Goal: Task Accomplishment & Management: Manage account settings

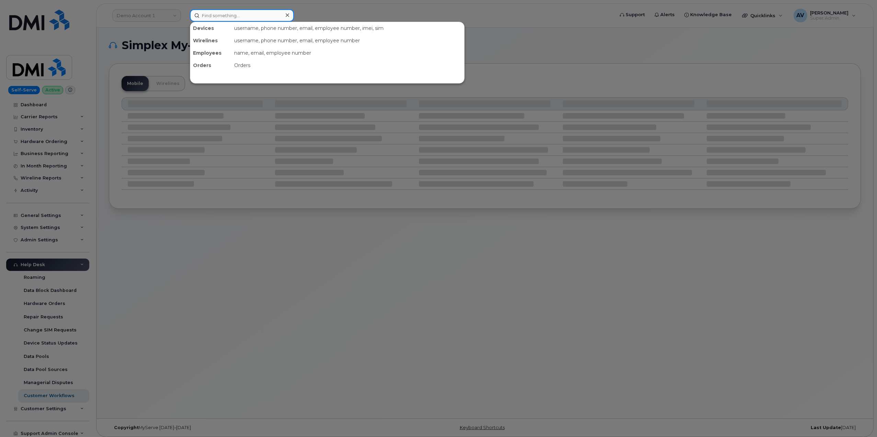
click at [247, 12] on input at bounding box center [242, 15] width 104 height 12
paste input "8645098290"
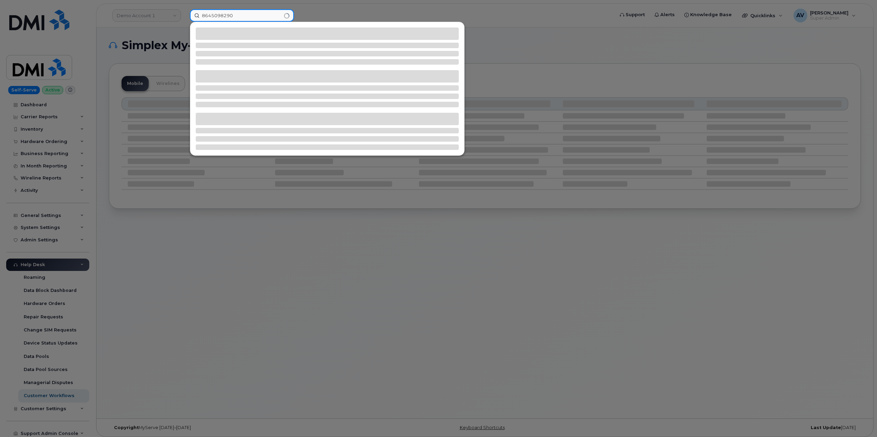
type input "8645098290"
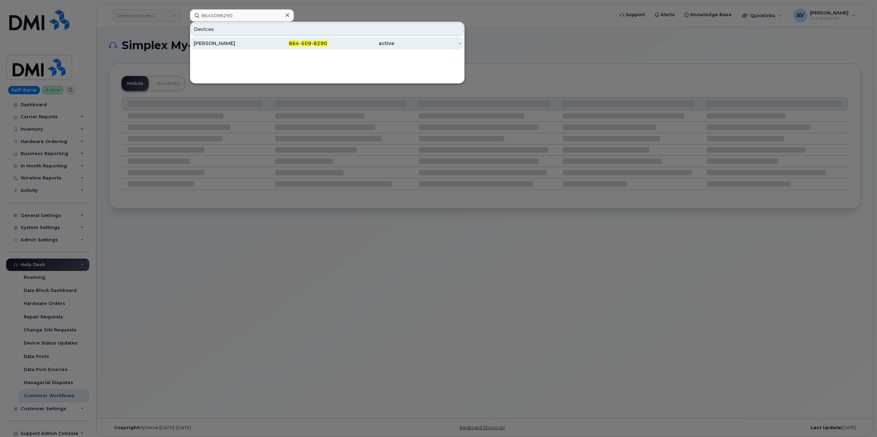
click at [264, 46] on div "864 - 509 - 8290" at bounding box center [294, 43] width 67 height 7
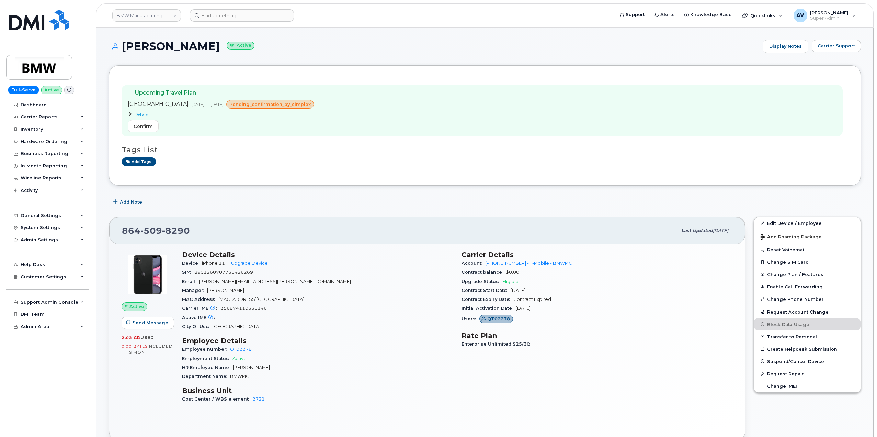
drag, startPoint x: 124, startPoint y: 42, endPoint x: 226, endPoint y: 53, distance: 103.0
click at [226, 53] on div "Geoffrey Chapman Active Display Notes Carrier Support" at bounding box center [485, 52] width 752 height 25
copy h1 "Geoffrey Chapman"
click at [241, 13] on input at bounding box center [242, 15] width 104 height 12
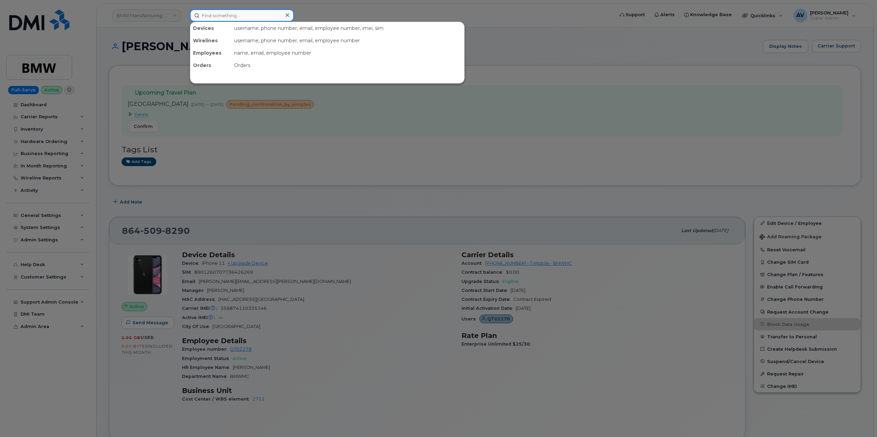
paste input "5063131582"
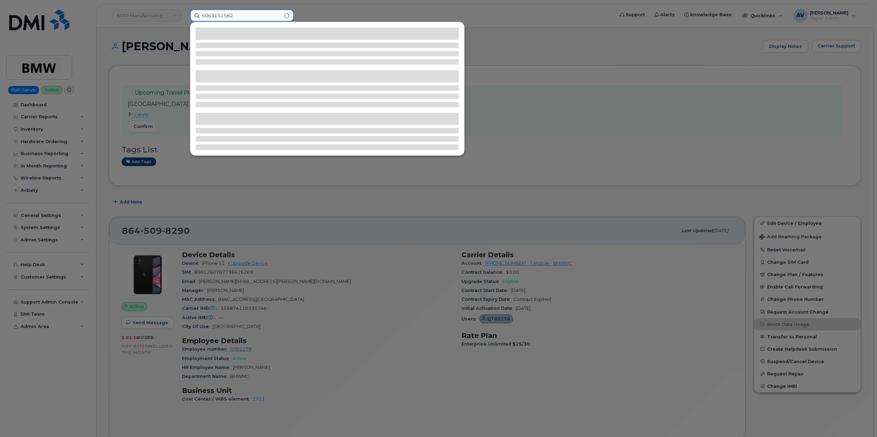
type input "5063131582"
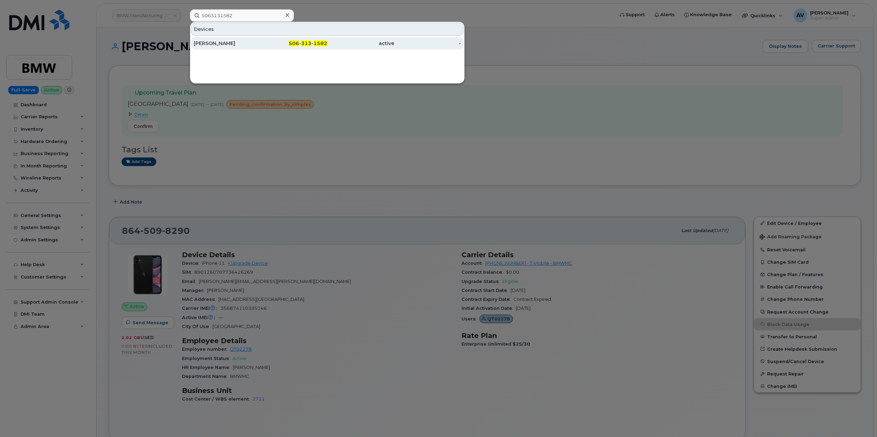
click at [257, 42] on div "Aaron Waters" at bounding box center [227, 43] width 67 height 7
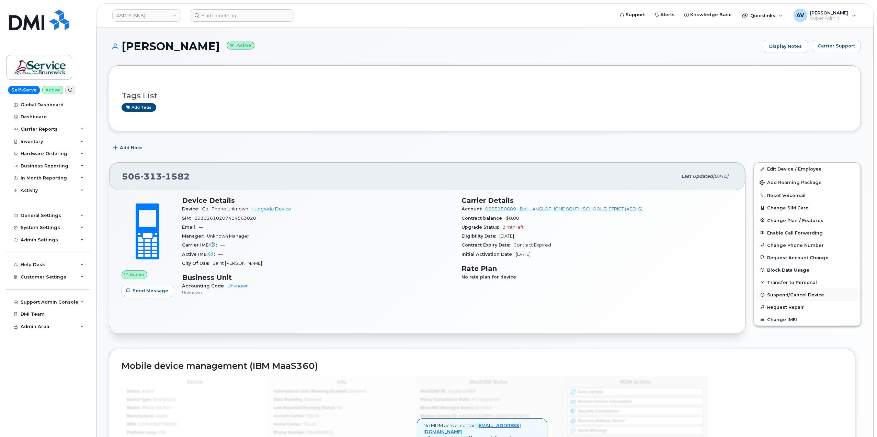
click at [792, 296] on span "Suspend/Cancel Device" at bounding box center [795, 294] width 57 height 5
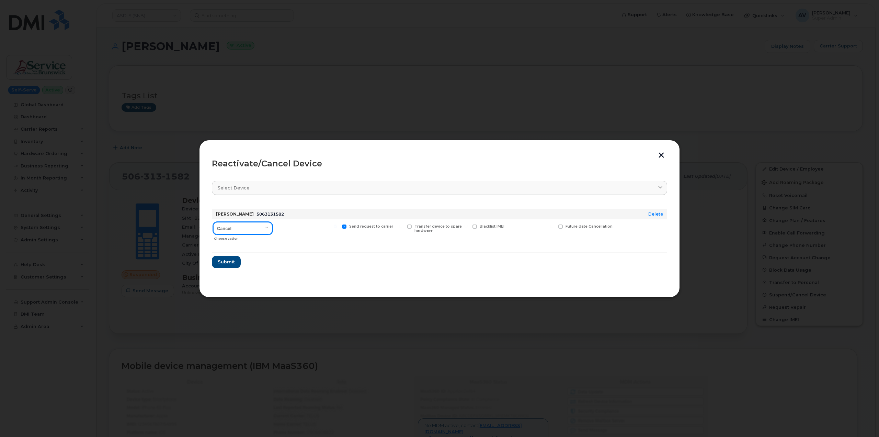
click at [256, 227] on select "Cancel Suspend - Extend Suspension Reactivate" at bounding box center [242, 228] width 59 height 12
select select "[object Object]"
click at [213, 222] on select "Cancel Suspend - Extend Suspension Reactivate" at bounding box center [242, 228] width 59 height 12
click at [259, 228] on select "Cancel Suspend - Extend Suspension Reactivate" at bounding box center [242, 228] width 59 height 12
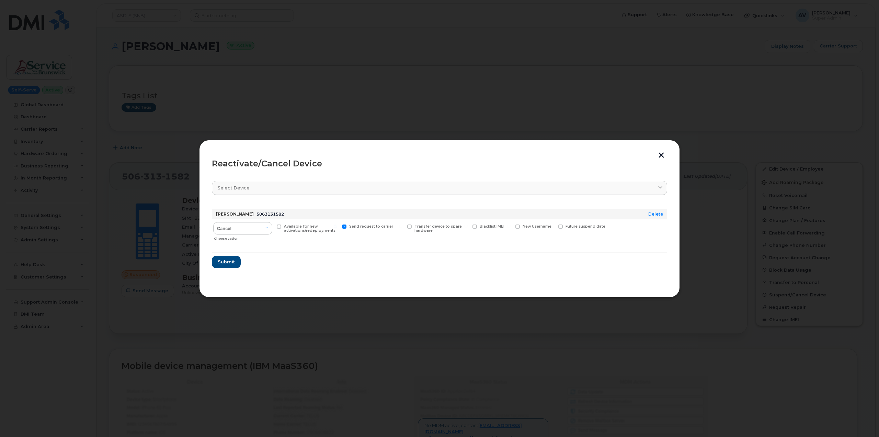
click at [663, 153] on button "button" at bounding box center [661, 155] width 10 height 7
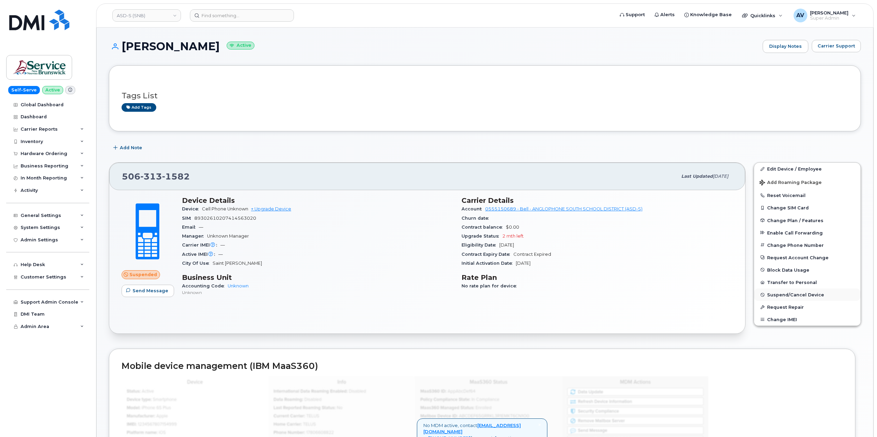
click at [804, 293] on span "Suspend/Cancel Device" at bounding box center [795, 294] width 57 height 5
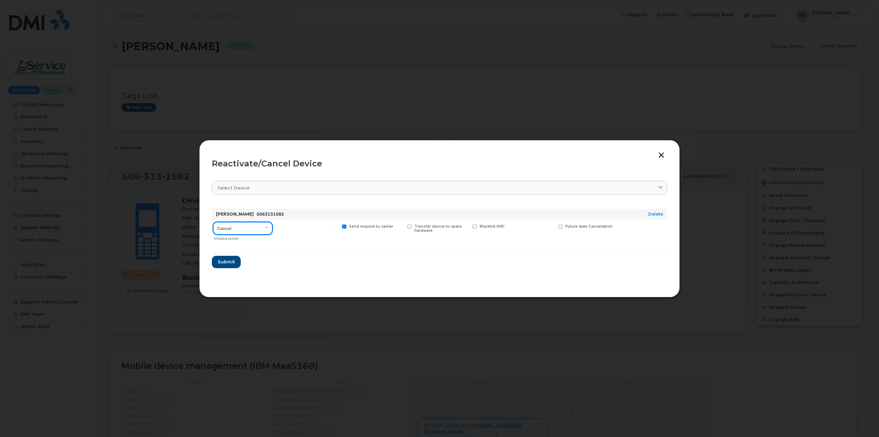
click at [239, 226] on select "Cancel Suspend - Extend Suspension Reactivate" at bounding box center [242, 228] width 59 height 12
select select "[object Object]"
click at [213, 222] on select "Cancel Suspend - Extend Suspension Reactivate" at bounding box center [242, 228] width 59 height 12
click at [232, 258] on span "Submit" at bounding box center [225, 261] width 17 height 7
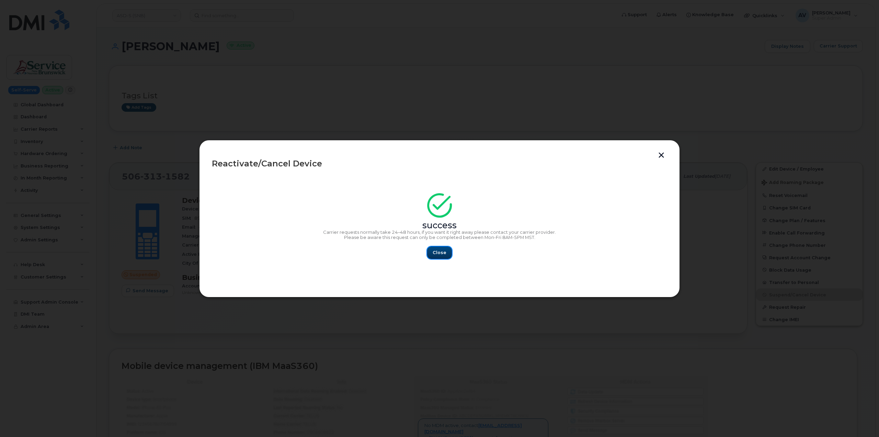
click at [443, 250] on span "Close" at bounding box center [440, 252] width 14 height 7
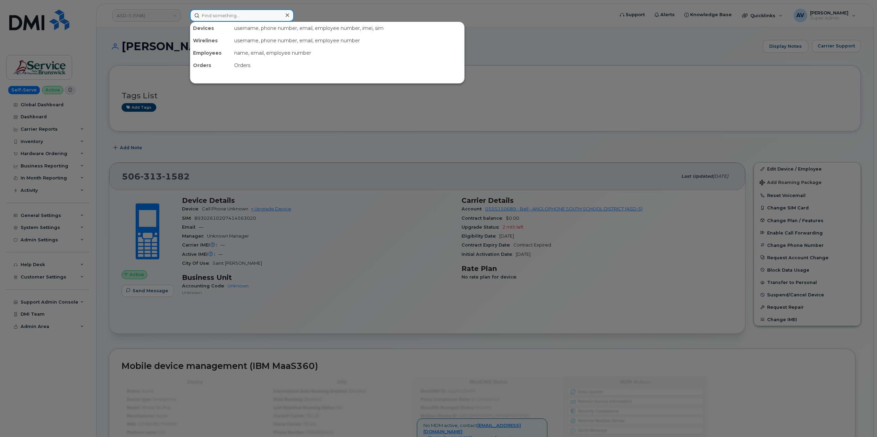
click at [249, 12] on input at bounding box center [242, 15] width 104 height 12
paste input "Anthony Esposito"
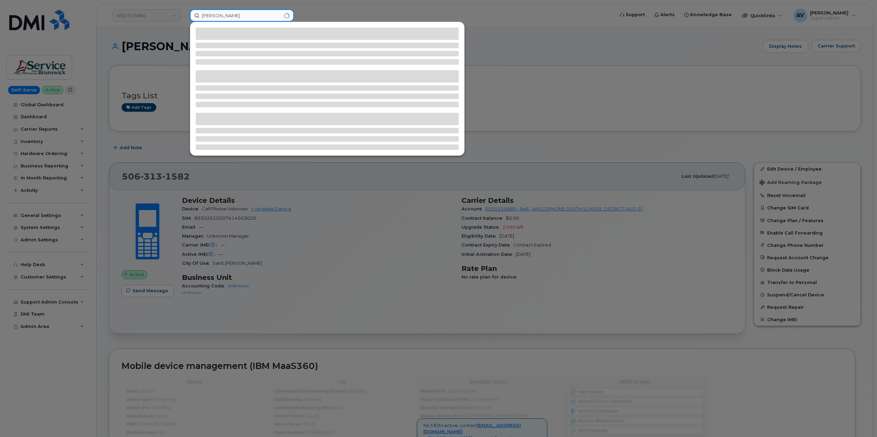
type input "Anthony Esposito"
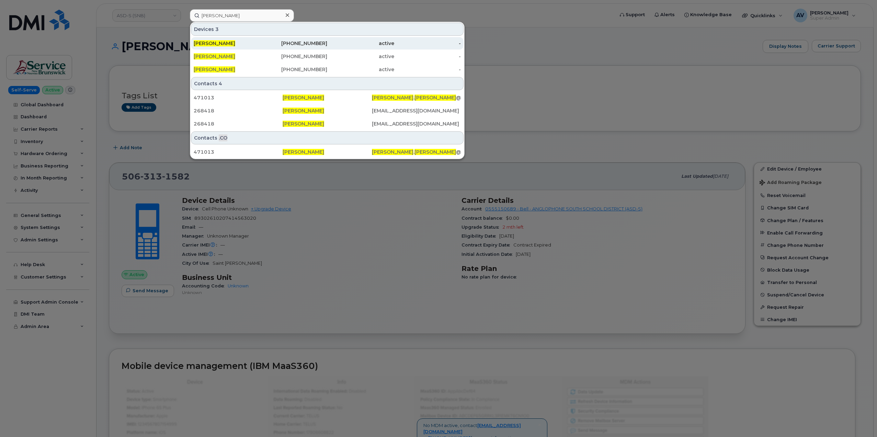
click at [261, 42] on div "862-754-0560" at bounding box center [294, 43] width 67 height 7
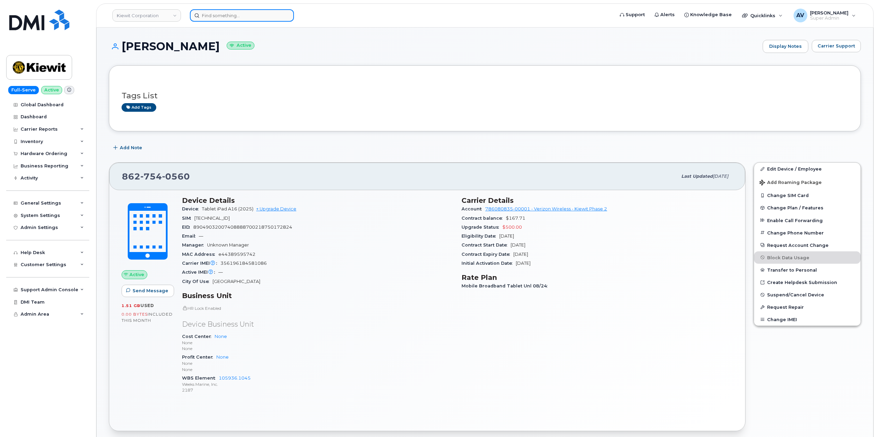
click at [241, 13] on input at bounding box center [242, 15] width 104 height 12
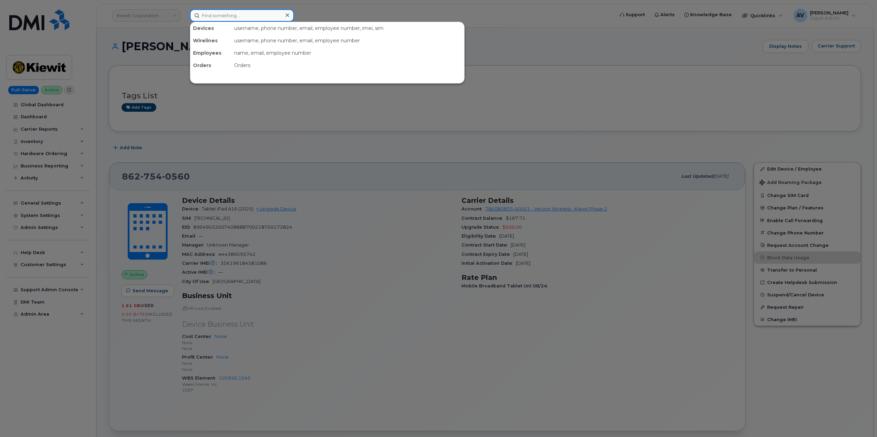
paste input "[PERSON_NAME]"
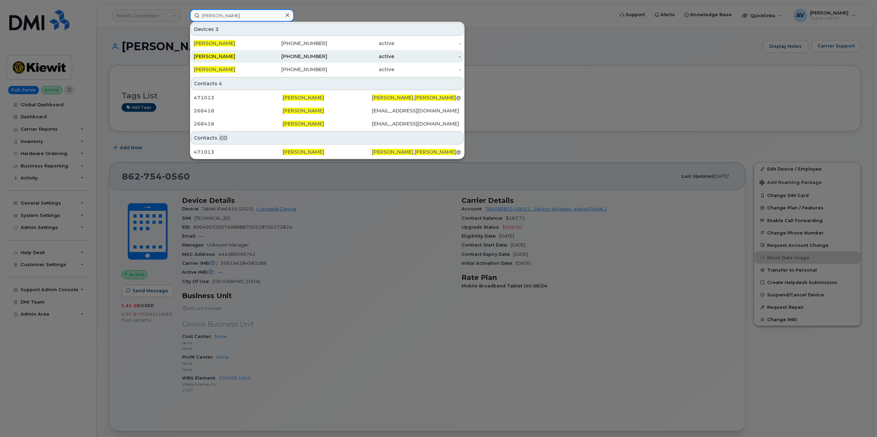
type input "[PERSON_NAME]"
click at [255, 55] on div "[PERSON_NAME]" at bounding box center [227, 56] width 67 height 7
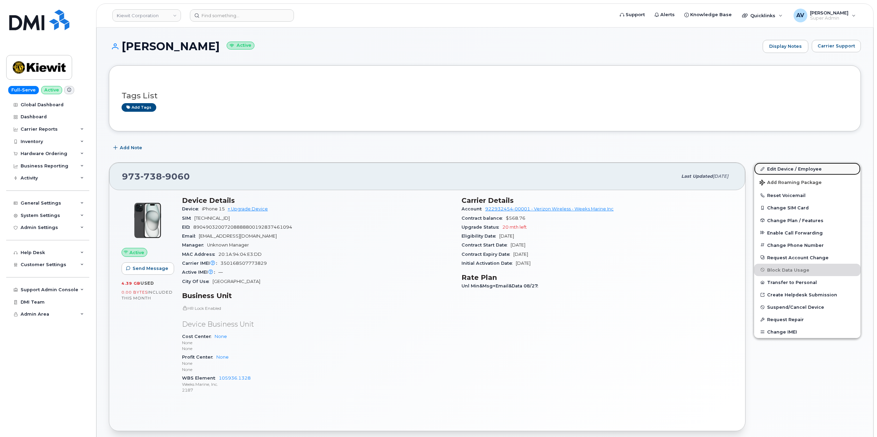
click at [799, 169] on link "Edit Device / Employee" at bounding box center [807, 168] width 106 height 12
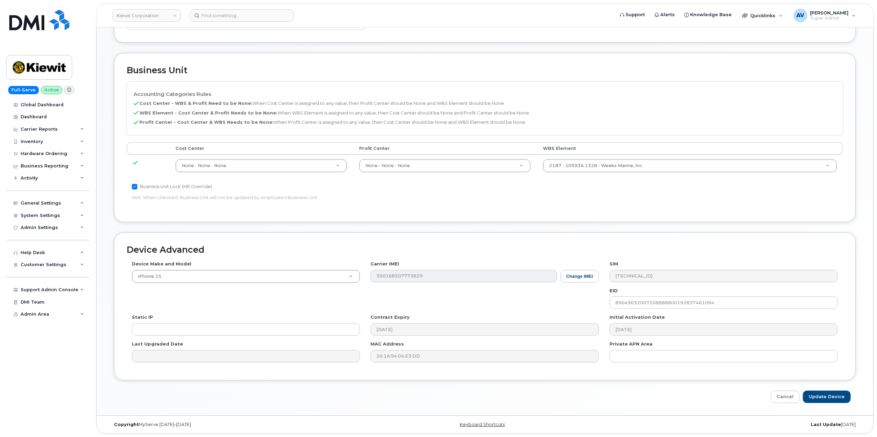
scroll to position [225, 0]
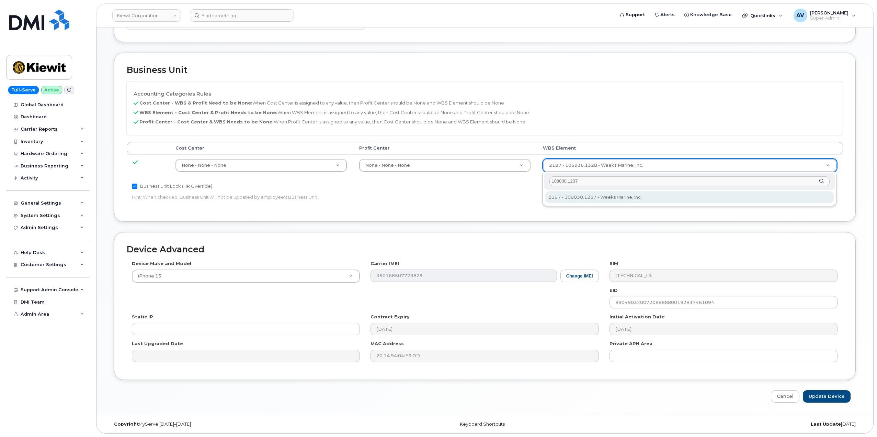
type input "108030.1237"
type input "33267137"
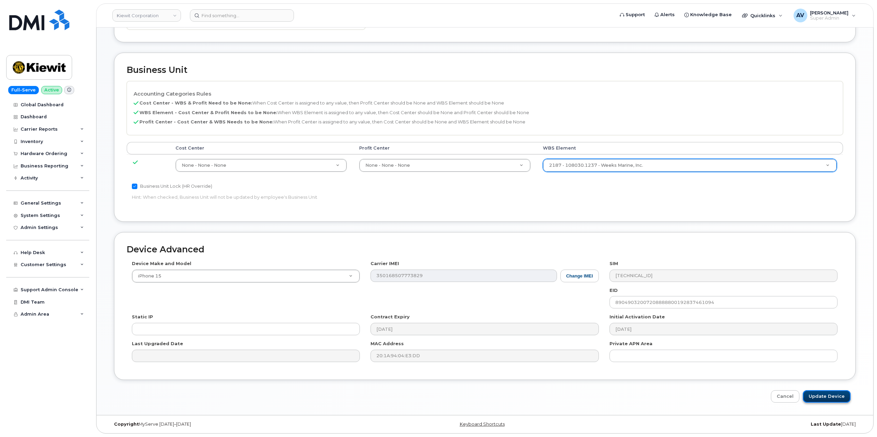
click at [821, 394] on input "Update Device" at bounding box center [827, 396] width 48 height 13
type input "Saving..."
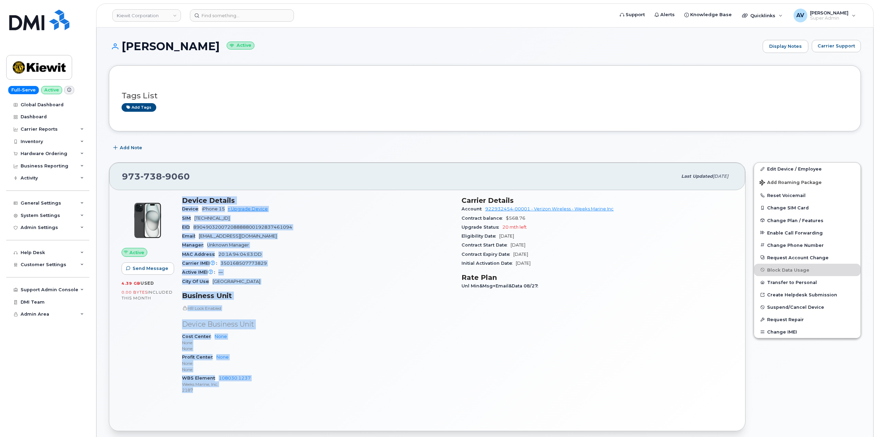
drag, startPoint x: 181, startPoint y: 201, endPoint x: 290, endPoint y: 388, distance: 216.8
click at [290, 388] on div "Device Details Device iPhone 15 + Upgrade Device SIM [TECHNICAL_ID] EID 8904903…" at bounding box center [318, 298] width 280 height 212
copy div "Device Details Device iPhone 15 + Upgrade Device SIM [TECHNICAL_ID] EID 8904903…"
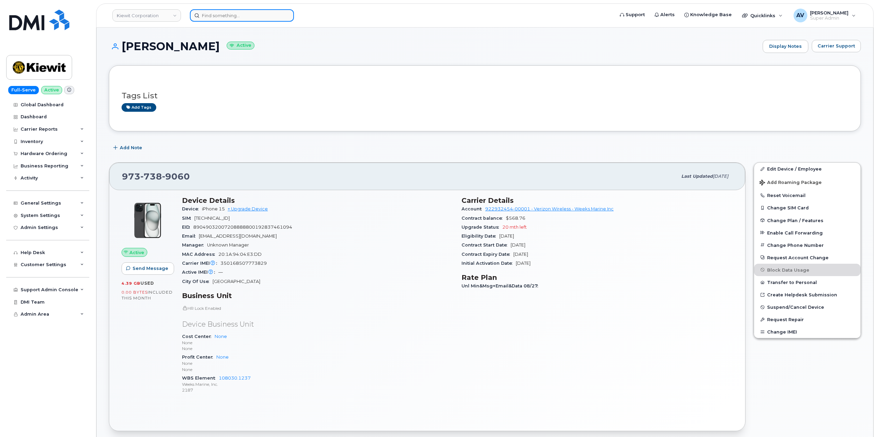
click at [265, 16] on input at bounding box center [242, 15] width 104 height 12
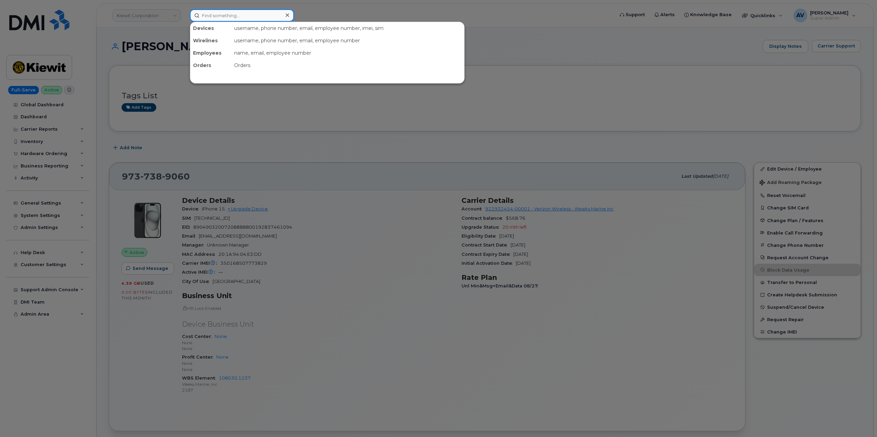
paste input "5063132258"
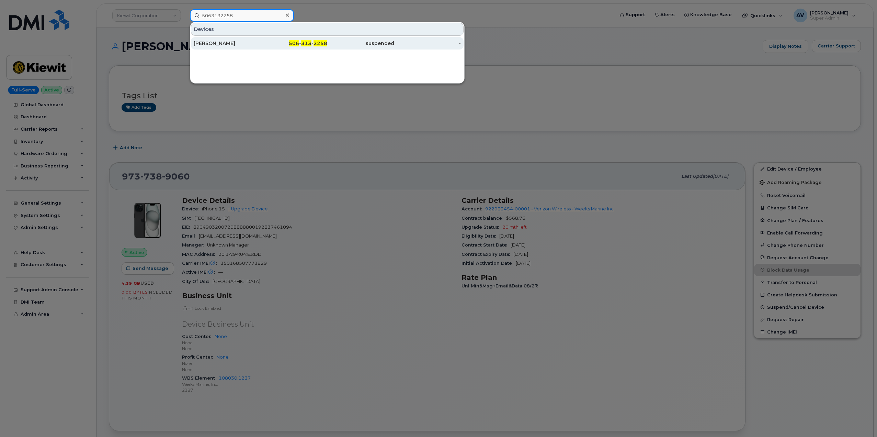
type input "5063132258"
click at [272, 45] on div "506 - 313 - 2258" at bounding box center [294, 43] width 67 height 7
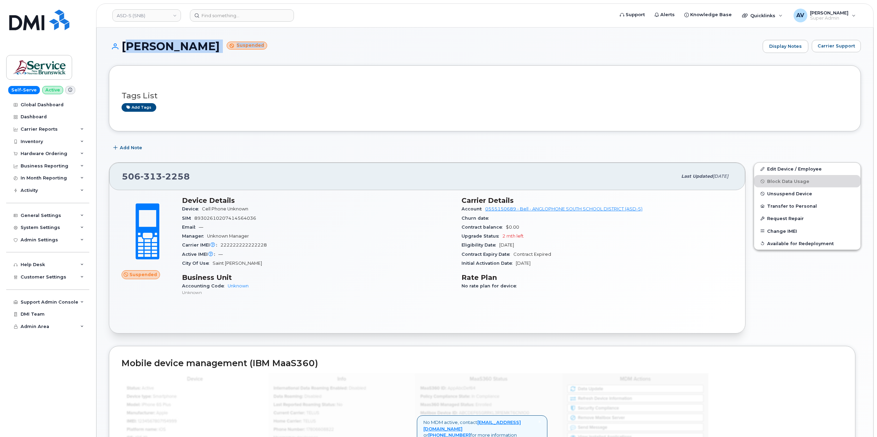
drag, startPoint x: 121, startPoint y: 40, endPoint x: 253, endPoint y: 49, distance: 132.5
click at [253, 49] on h1 "[PERSON_NAME] Suspended" at bounding box center [434, 46] width 650 height 12
copy h1 "[PERSON_NAME] Suspended"
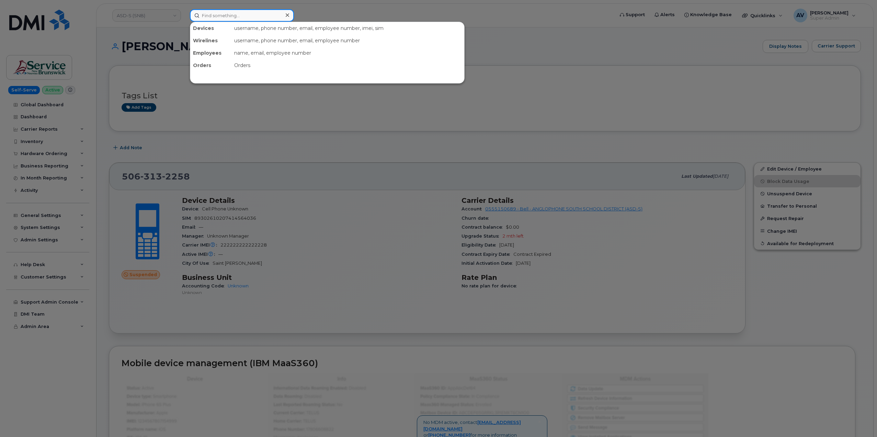
click at [253, 17] on input at bounding box center [242, 15] width 104 height 12
paste input "5063132259"
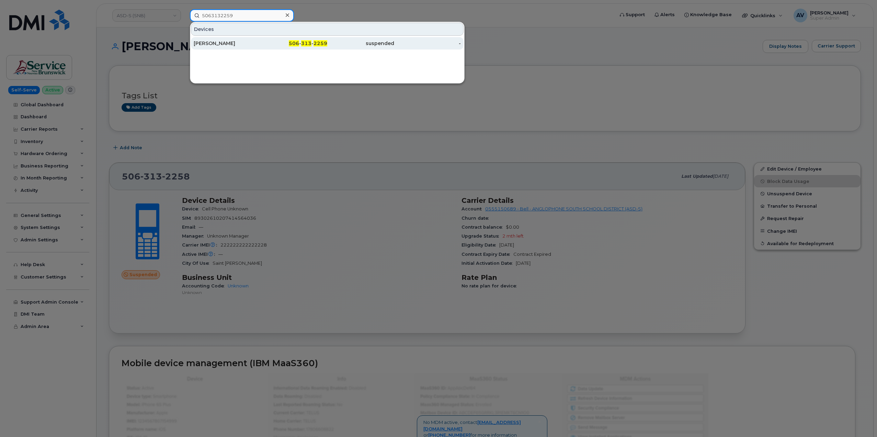
type input "5063132259"
click at [262, 45] on div "506 - 313 - 2259" at bounding box center [294, 43] width 67 height 7
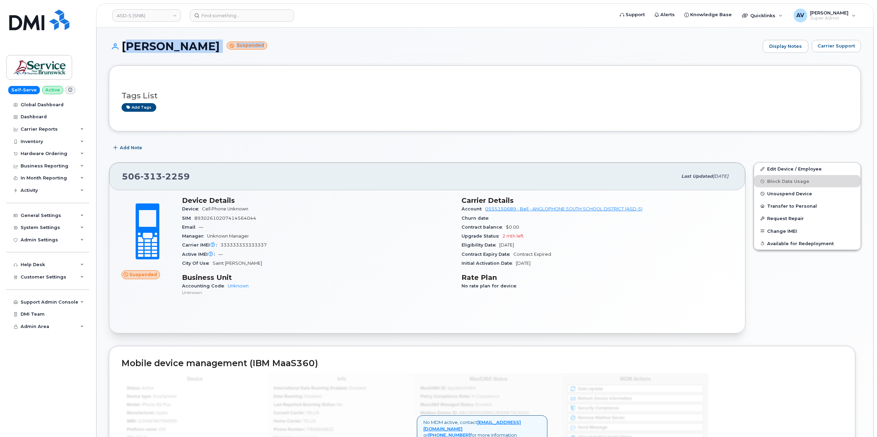
drag, startPoint x: 123, startPoint y: 45, endPoint x: 242, endPoint y: 44, distance: 119.2
click at [242, 44] on h1 "[PERSON_NAME] Suspended" at bounding box center [434, 46] width 650 height 12
copy h1 "[PERSON_NAME] Suspended"
click at [241, 17] on input at bounding box center [242, 15] width 104 height 12
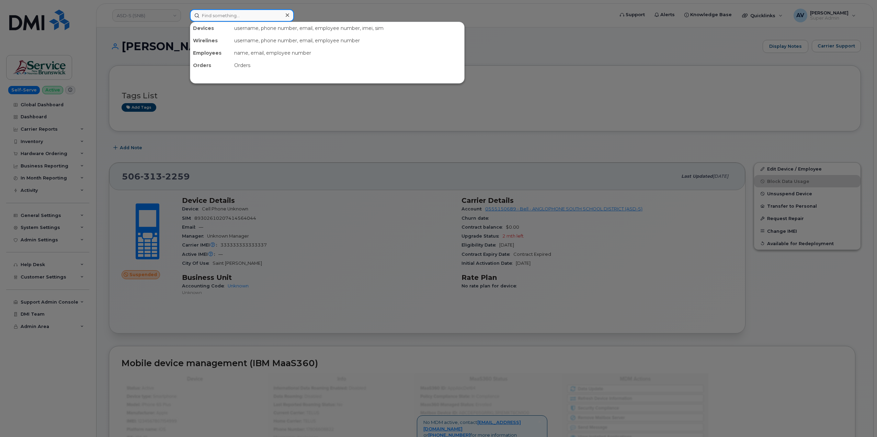
paste input "5063131308"
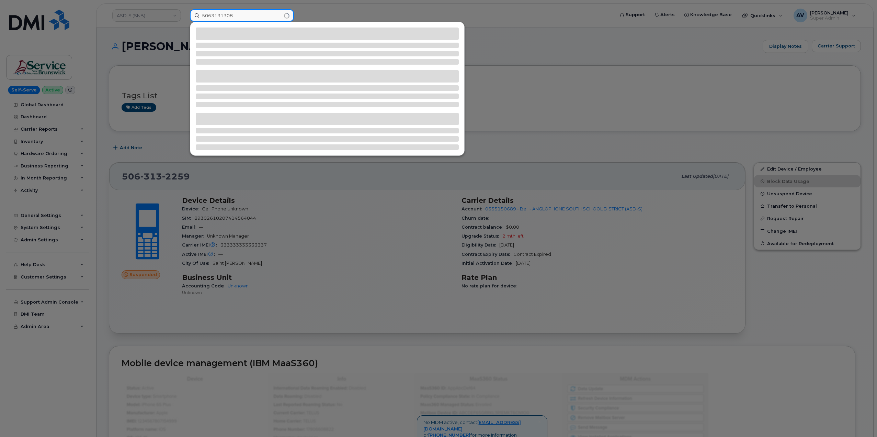
type input "5063131308"
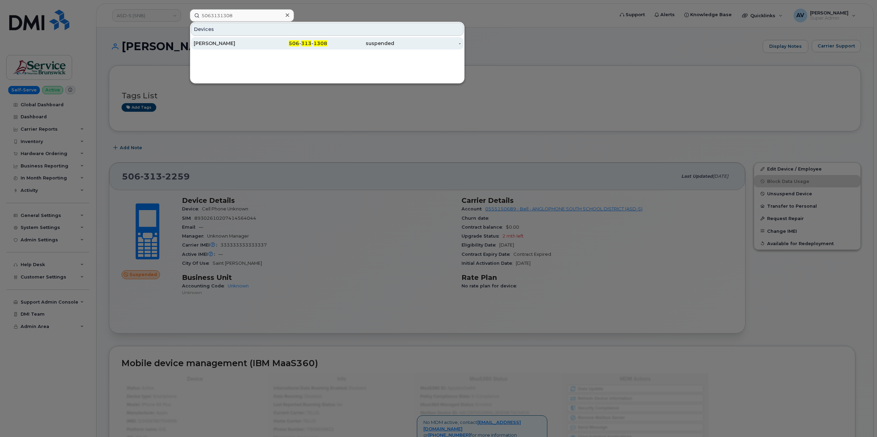
click at [249, 43] on div "[PERSON_NAME]" at bounding box center [227, 43] width 67 height 7
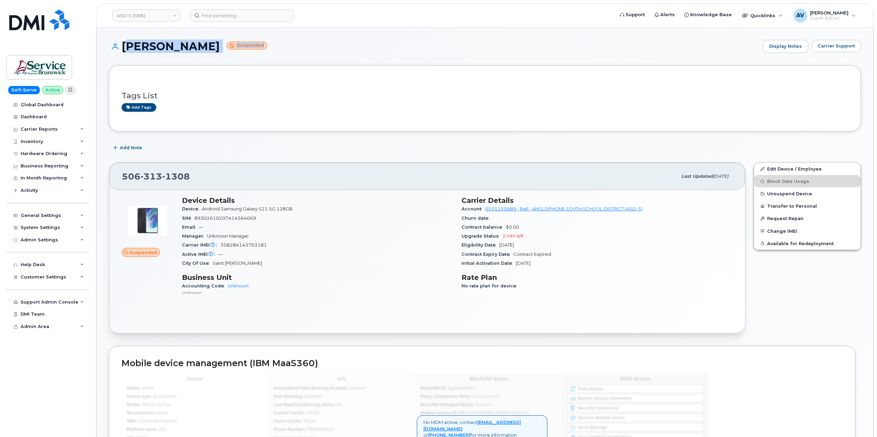
drag, startPoint x: 123, startPoint y: 47, endPoint x: 252, endPoint y: 52, distance: 129.2
click at [252, 52] on h1 "[PERSON_NAME] Suspended" at bounding box center [434, 46] width 650 height 12
copy h1 "[PERSON_NAME] Suspended"
click at [253, 18] on input at bounding box center [242, 15] width 104 height 12
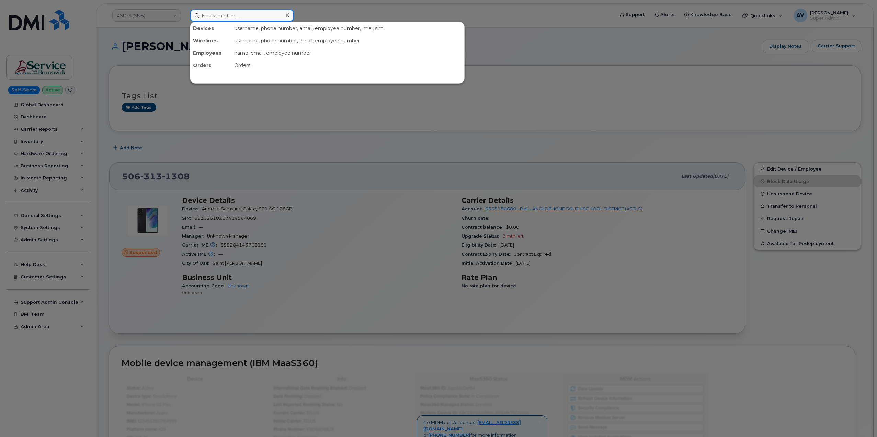
paste input "300187"
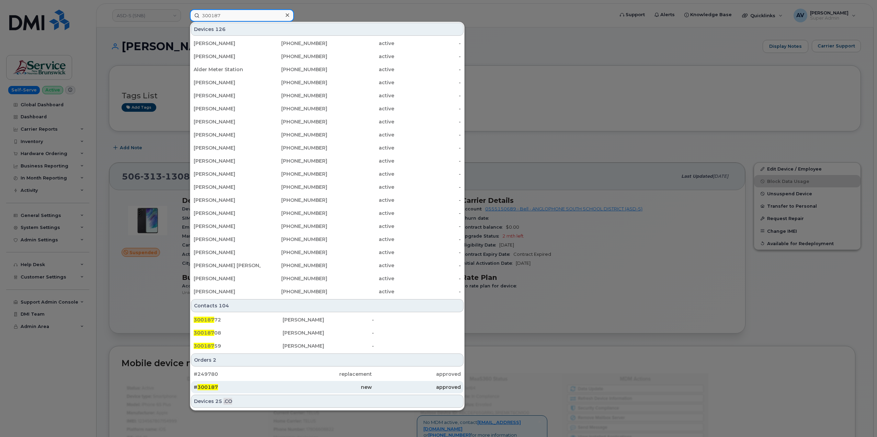
type input "300187"
click at [230, 386] on div "# 300187" at bounding box center [238, 386] width 89 height 7
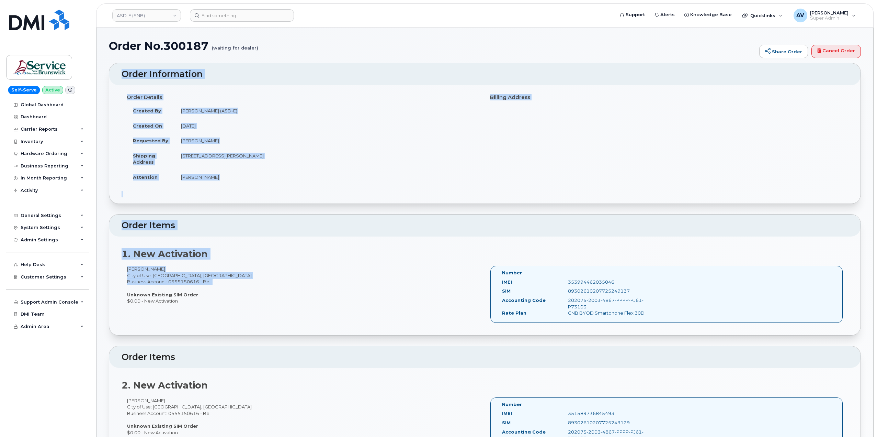
drag, startPoint x: 117, startPoint y: 71, endPoint x: 465, endPoint y: 287, distance: 409.1
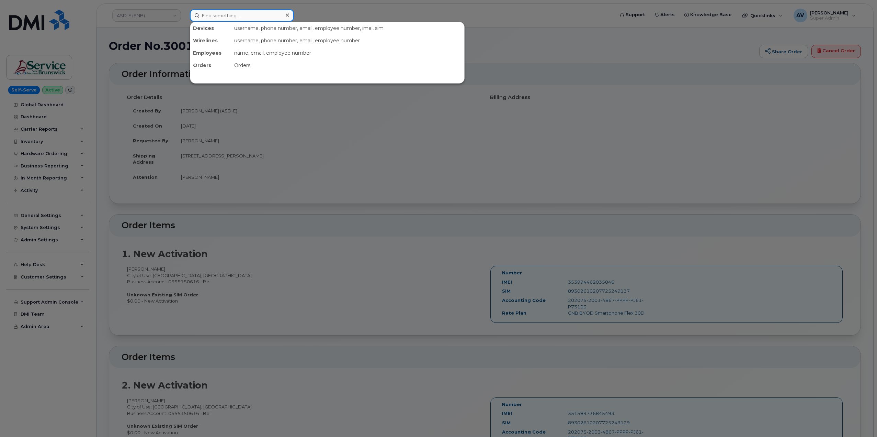
click at [237, 16] on input at bounding box center [242, 15] width 104 height 12
paste input "5063131582"
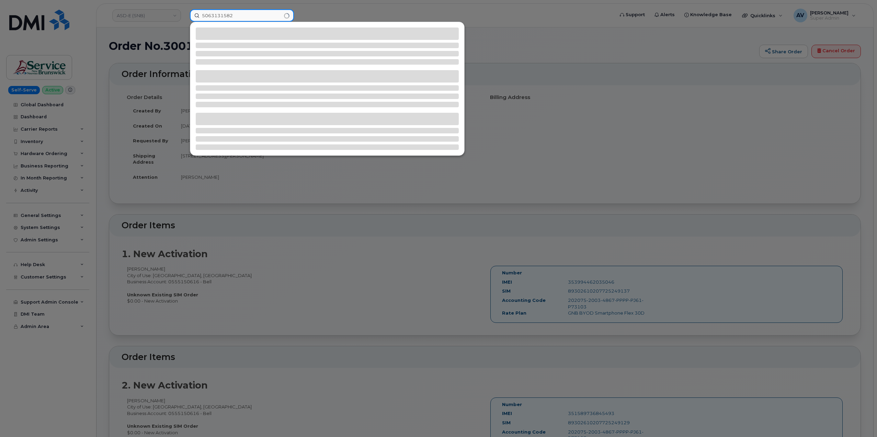
type input "5063131582"
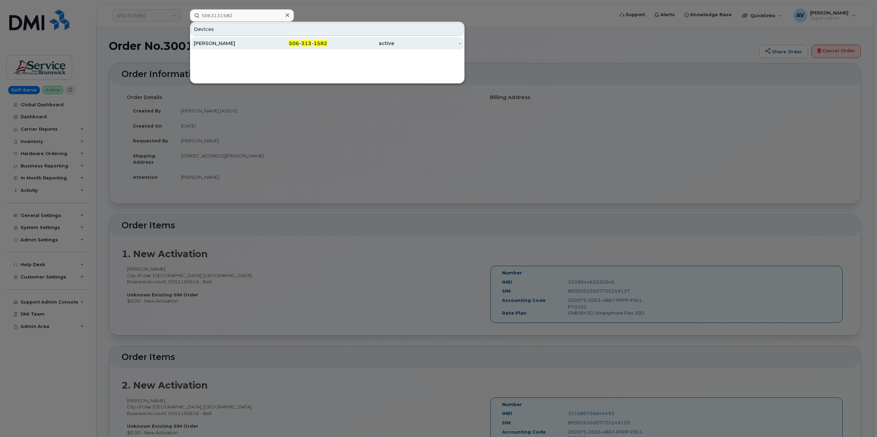
click at [262, 41] on div "506 - 313 - 1582" at bounding box center [294, 43] width 67 height 7
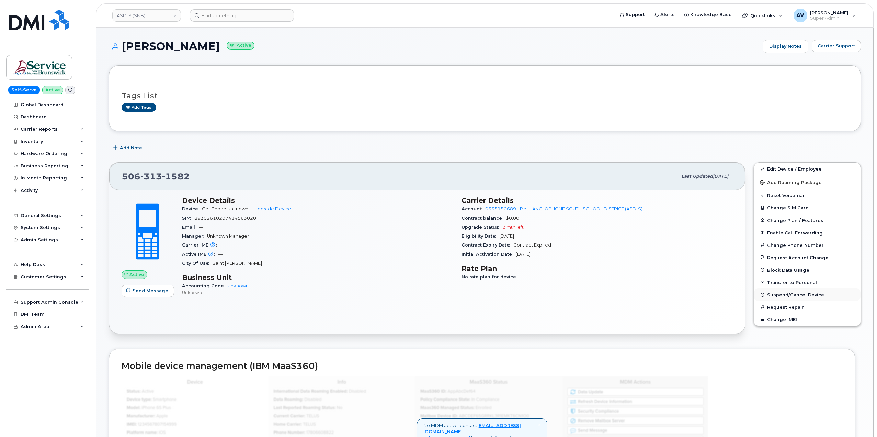
click at [797, 294] on span "Suspend/Cancel Device" at bounding box center [795, 294] width 57 height 5
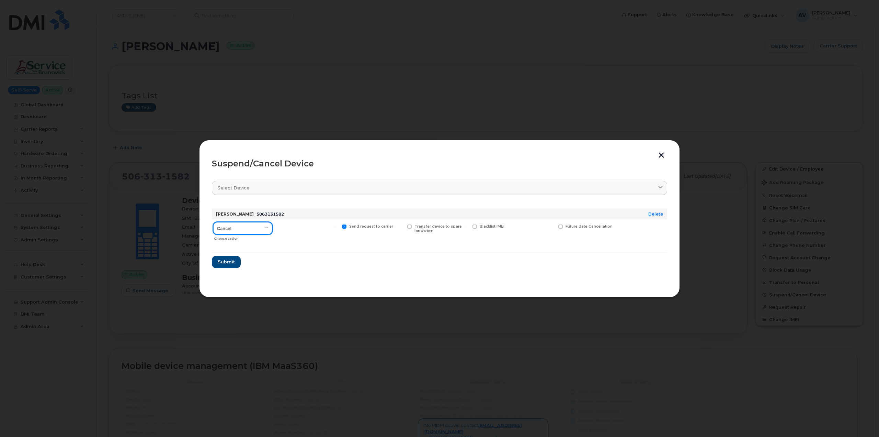
click at [261, 229] on select "Cancel Suspend - Extend Suspension Suspend - Reduced Rate Suspend - Full Rate S…" at bounding box center [242, 228] width 59 height 12
select select "[object Object]"
click at [213, 222] on select "Cancel Suspend - Extend Suspension Suspend - Reduced Rate Suspend - Full Rate S…" at bounding box center [242, 228] width 59 height 12
click at [231, 261] on span "Submit" at bounding box center [225, 261] width 17 height 7
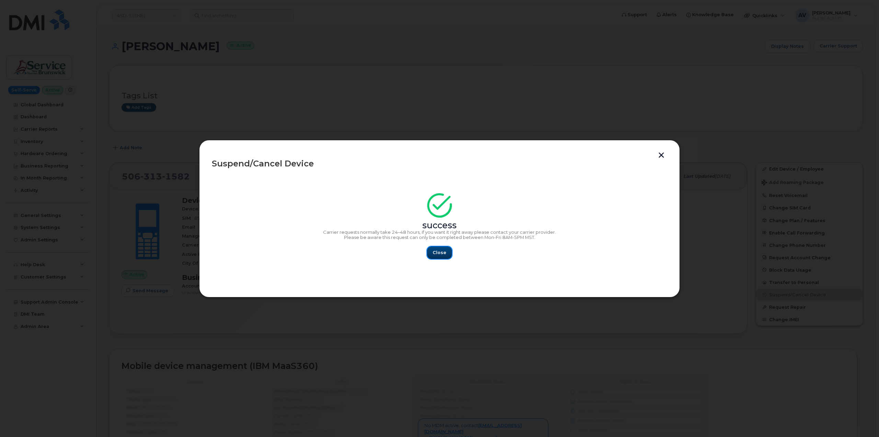
click at [435, 251] on span "Close" at bounding box center [440, 252] width 14 height 7
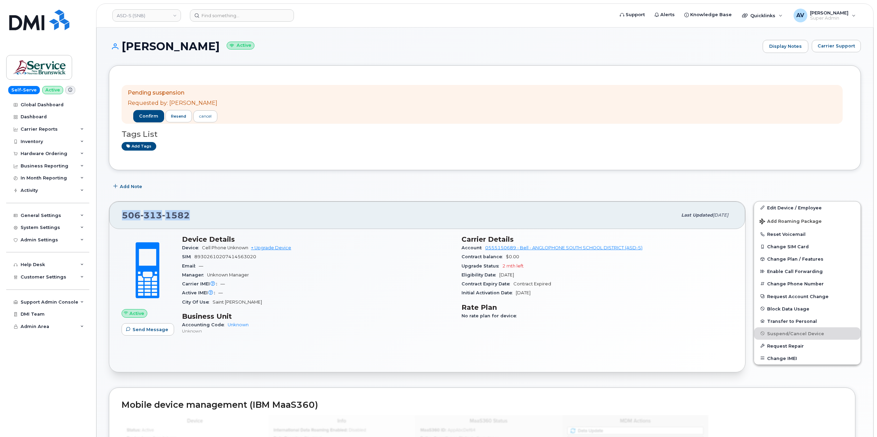
drag, startPoint x: 192, startPoint y: 214, endPoint x: 121, endPoint y: 214, distance: 70.8
click at [121, 214] on div "506 313 1582 Last updated Sep 11, 2025" at bounding box center [427, 214] width 636 height 27
copy span "506 313 1582"
click at [202, 113] on div "cancel" at bounding box center [205, 116] width 12 height 6
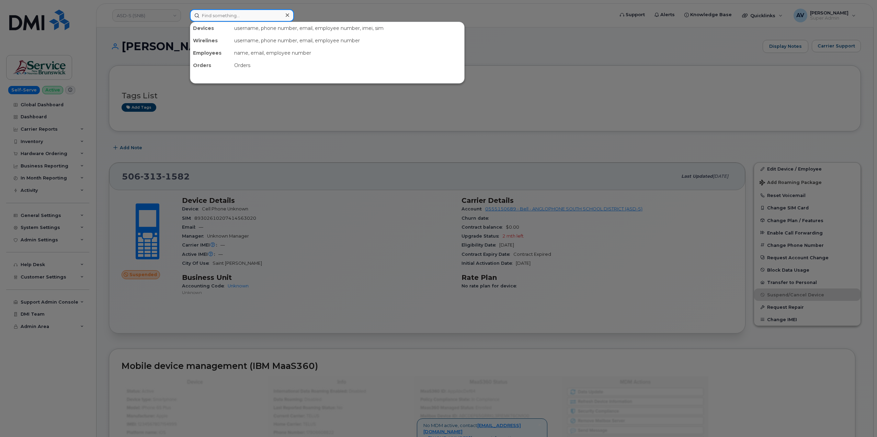
click at [243, 12] on input at bounding box center [242, 15] width 104 height 12
paste input "5063131582"
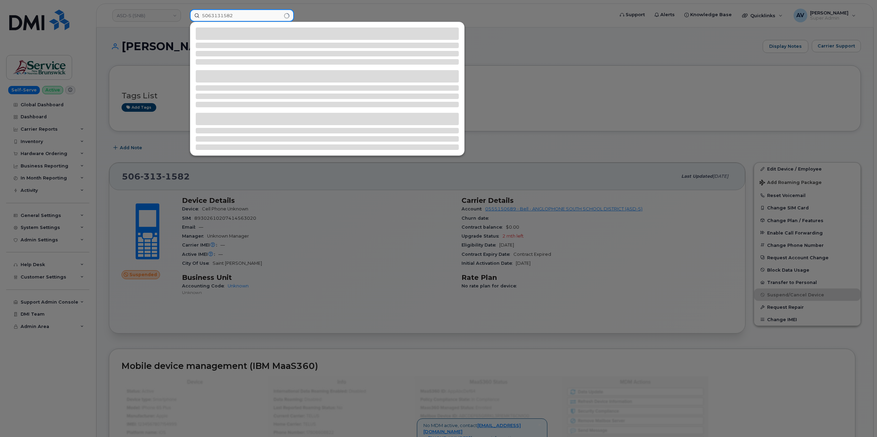
type input "5063131582"
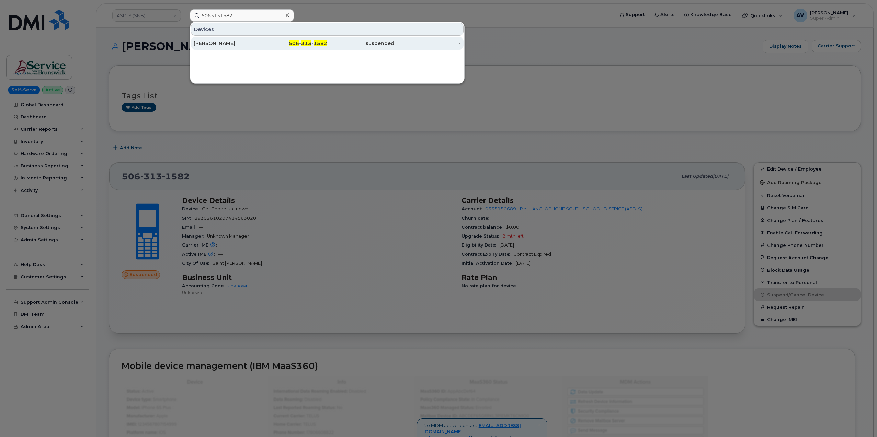
click at [256, 44] on div "[PERSON_NAME]" at bounding box center [227, 43] width 67 height 7
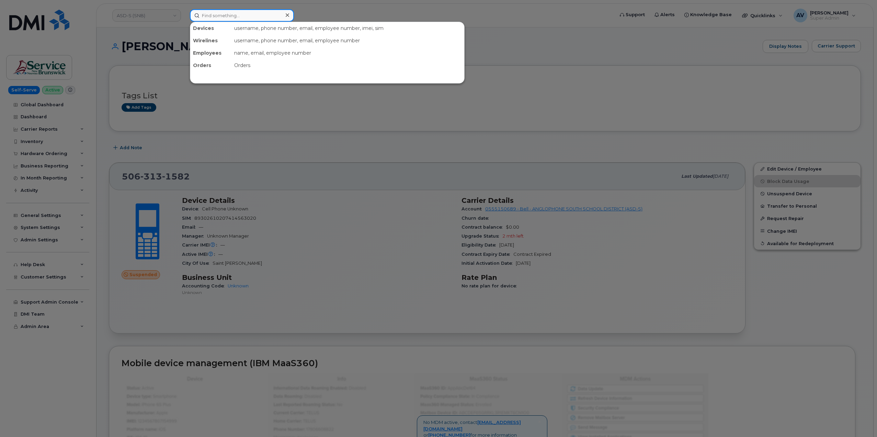
click at [260, 14] on input at bounding box center [242, 15] width 104 height 12
paste input "5063131582"
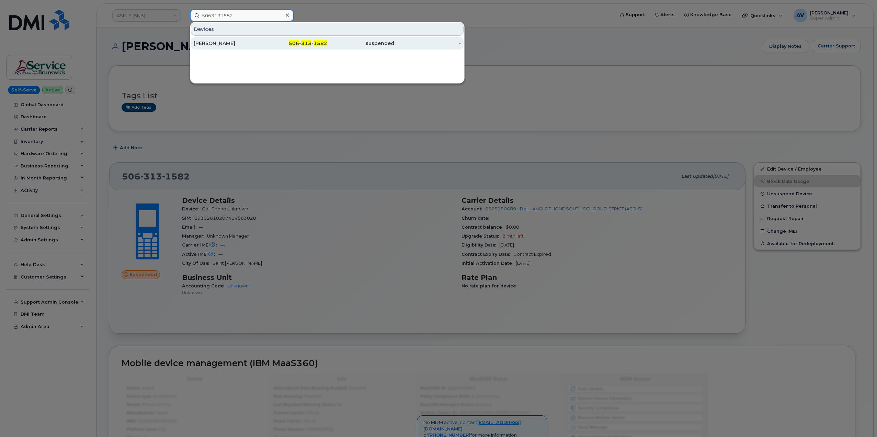
type input "5063131582"
click at [287, 44] on div "506 - 313 - 1582" at bounding box center [294, 43] width 67 height 7
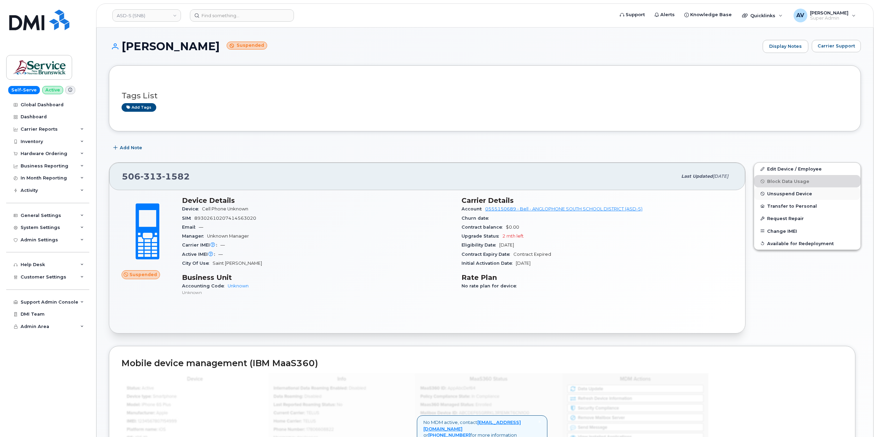
click at [795, 192] on span "Unsuspend Device" at bounding box center [789, 193] width 45 height 5
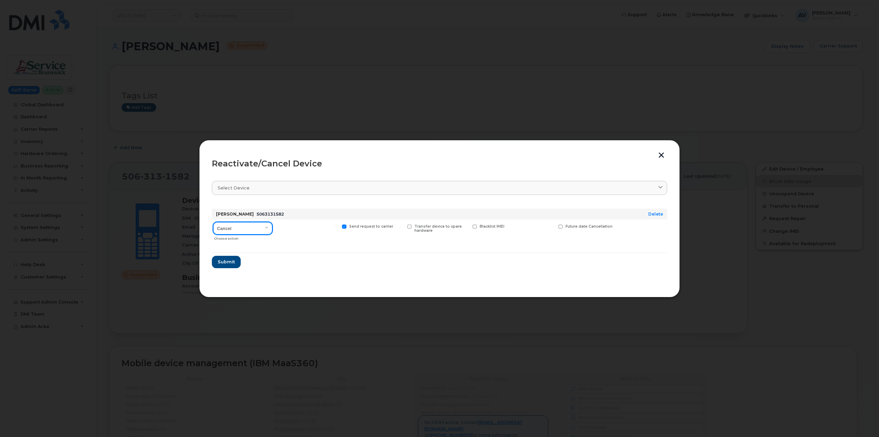
click at [263, 227] on select "Cancel Suspend - Extend Suspension Reactivate" at bounding box center [242, 228] width 59 height 12
select select "[object Object]"
click at [213, 222] on select "Cancel Suspend - Extend Suspension Reactivate" at bounding box center [242, 228] width 59 height 12
click at [233, 262] on span "Submit" at bounding box center [225, 261] width 17 height 7
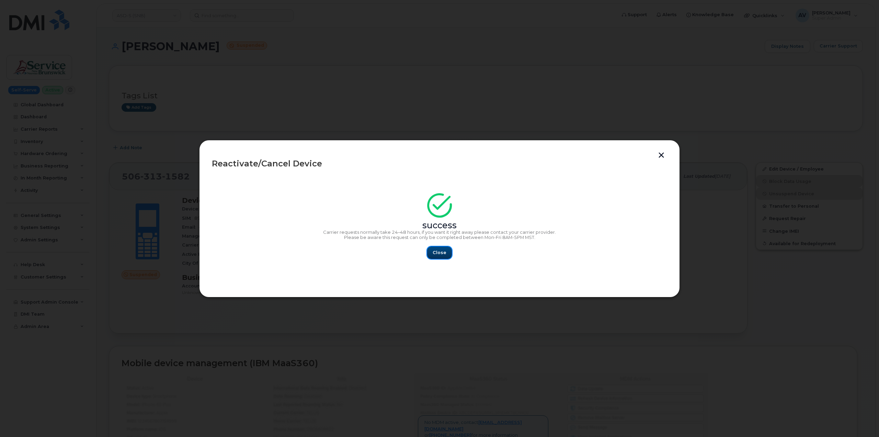
click at [438, 250] on span "Close" at bounding box center [440, 252] width 14 height 7
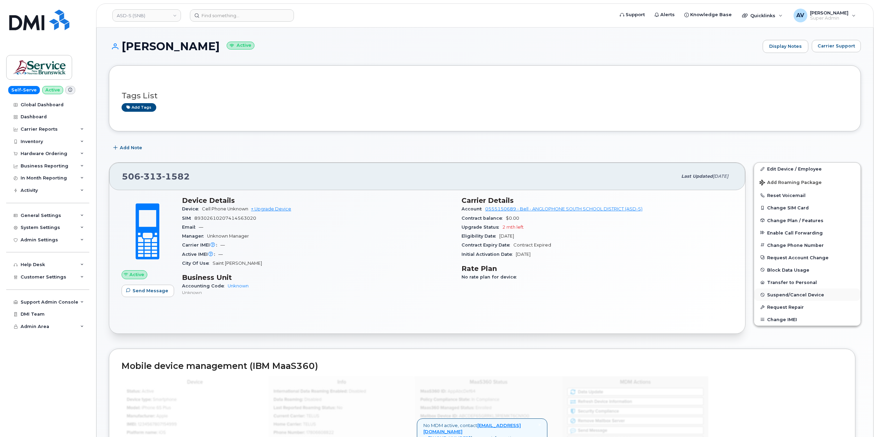
click at [784, 293] on span "Suspend/Cancel Device" at bounding box center [795, 294] width 57 height 5
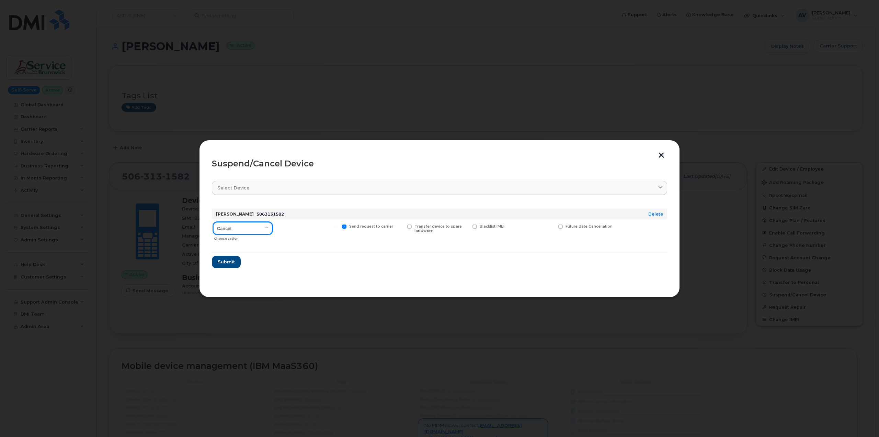
click at [244, 228] on select "Cancel Suspend - Extend Suspension Suspend - Reduced Rate Suspend - Full Rate S…" at bounding box center [242, 228] width 59 height 12
select select "[object Object]"
click at [213, 222] on select "Cancel Suspend - Extend Suspension Suspend - Reduced Rate Suspend - Full Rate S…" at bounding box center [242, 228] width 59 height 12
click at [229, 263] on span "Submit" at bounding box center [225, 261] width 17 height 7
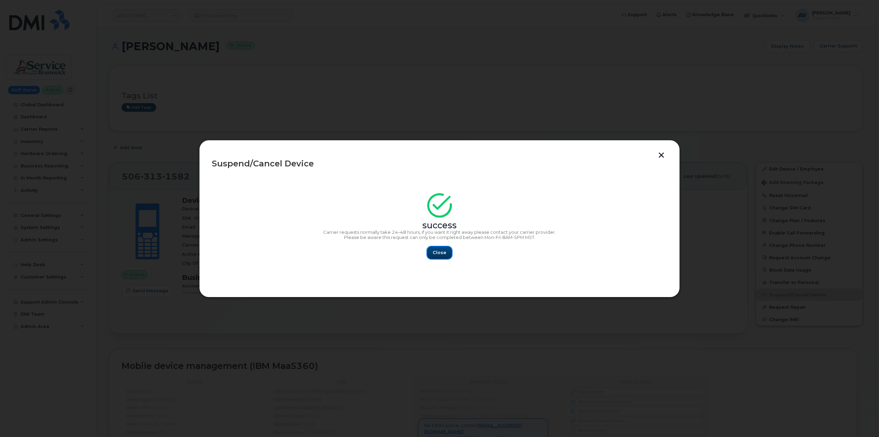
click at [441, 250] on span "Close" at bounding box center [440, 252] width 14 height 7
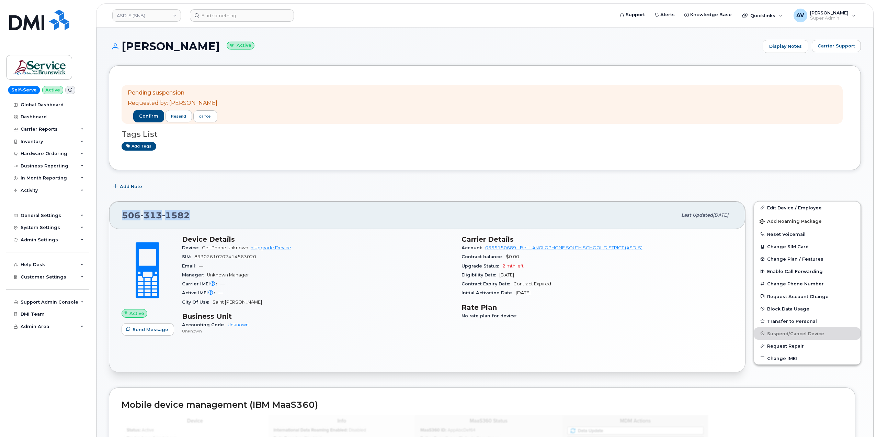
drag, startPoint x: 191, startPoint y: 215, endPoint x: 124, endPoint y: 216, distance: 67.7
click at [124, 216] on div "[PHONE_NUMBER]" at bounding box center [399, 215] width 555 height 14
copy span "[PHONE_NUMBER]"
click at [246, 10] on input at bounding box center [242, 15] width 104 height 12
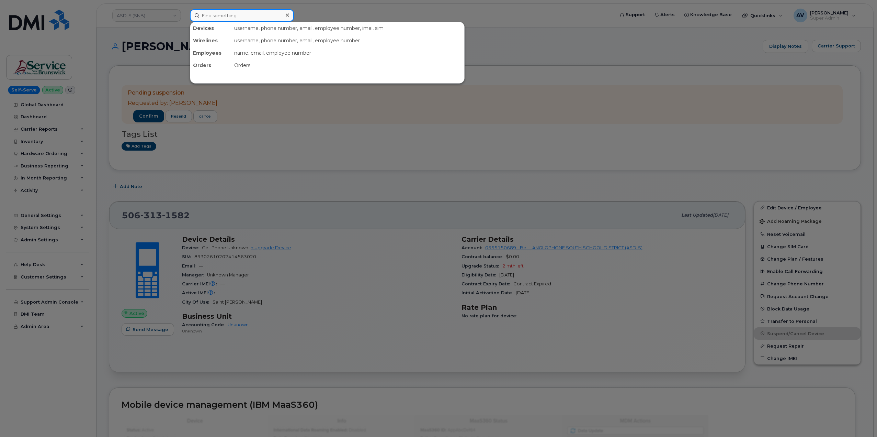
paste input "[PERSON_NAME]"
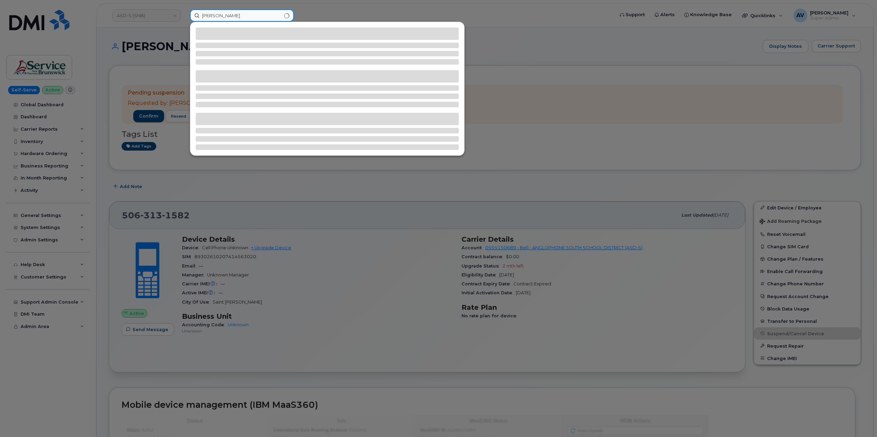
type input "[PERSON_NAME]"
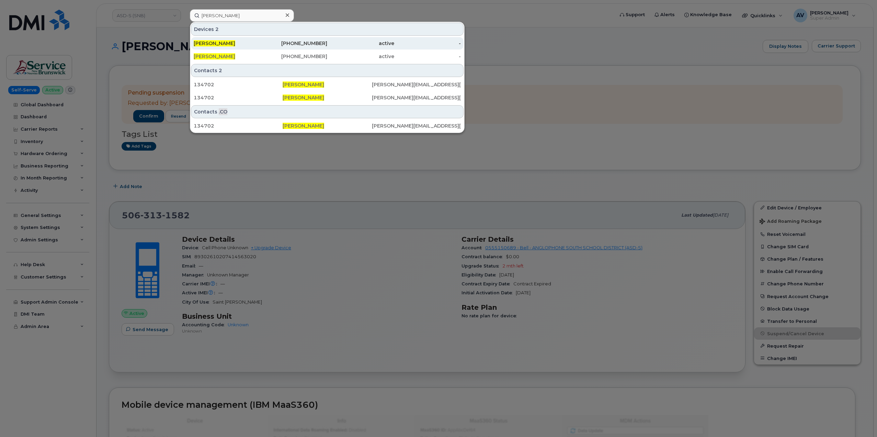
click at [269, 44] on div "337-965-3172" at bounding box center [294, 43] width 67 height 7
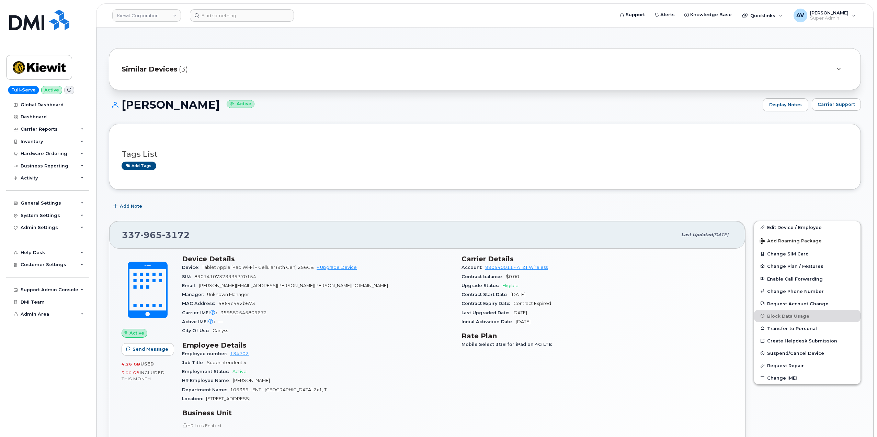
click at [175, 69] on span "Similar Devices" at bounding box center [150, 69] width 56 height 10
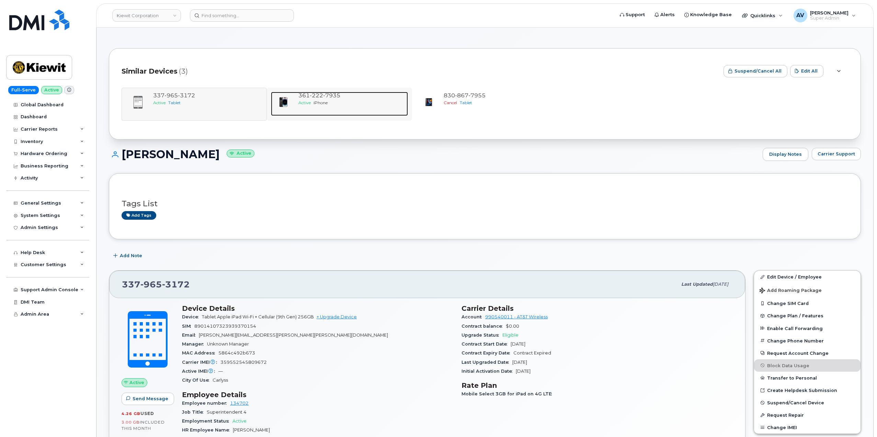
click at [313, 99] on div "361 222 7935" at bounding box center [351, 96] width 107 height 8
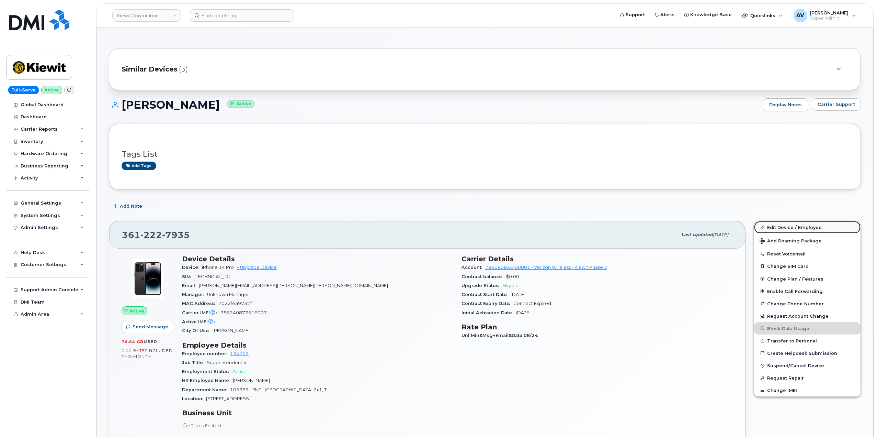
click at [791, 227] on link "Edit Device / Employee" at bounding box center [807, 227] width 106 height 12
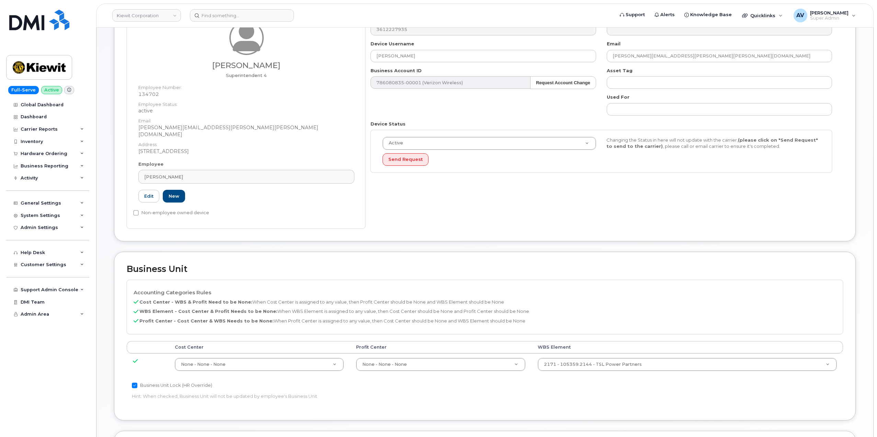
scroll to position [137, 0]
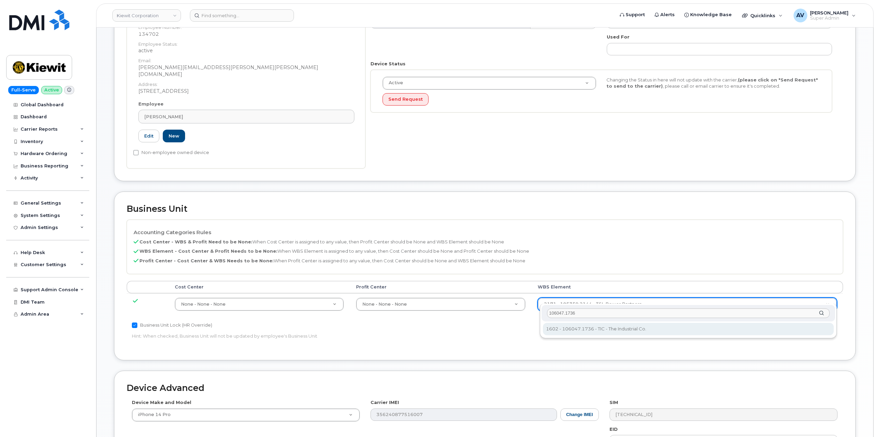
type input "106047.1736"
type input "30146004"
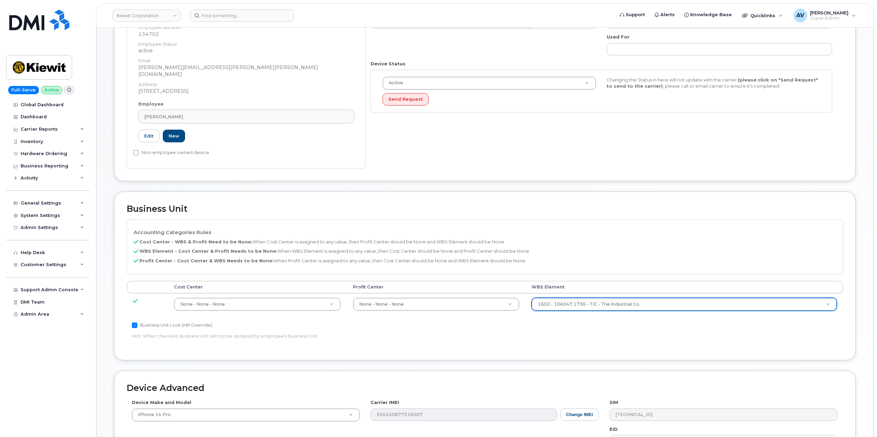
scroll to position [269, 0]
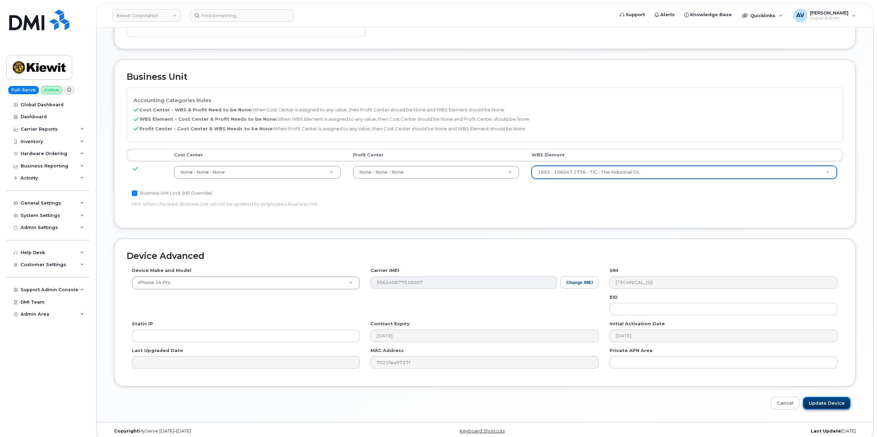
click at [838, 397] on input "Update Device" at bounding box center [827, 402] width 48 height 13
type input "Saving..."
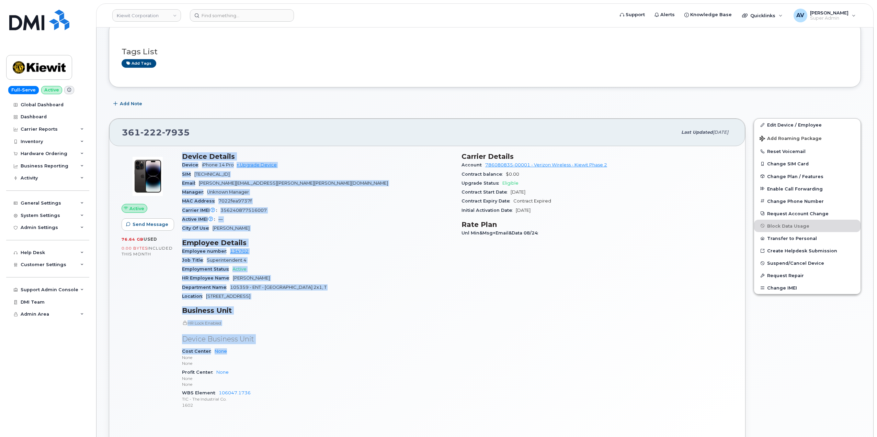
scroll to position [103, 0]
drag, startPoint x: 181, startPoint y: 256, endPoint x: 300, endPoint y: 403, distance: 188.8
click at [300, 403] on div "Device Details Device iPhone 14 Pro + Upgrade Device SIM [TECHNICAL_ID] Email […" at bounding box center [318, 282] width 280 height 270
copy div "Device Details Device iPhone 14 Pro + Upgrade Device SIM [TECHNICAL_ID] Email […"
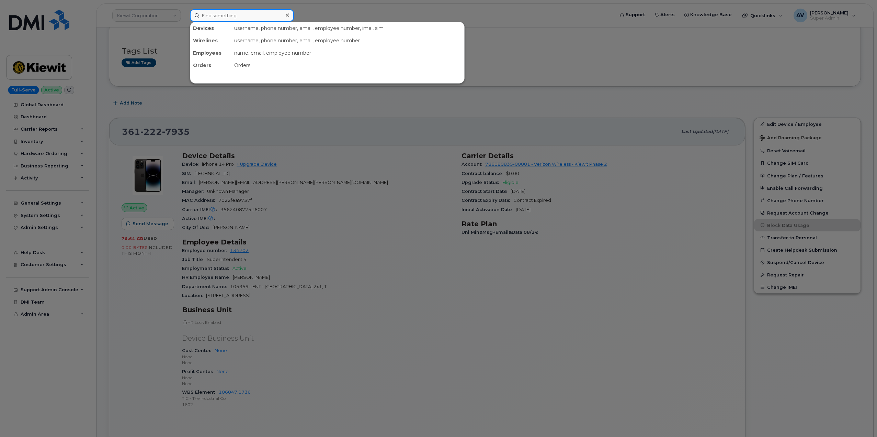
click at [257, 14] on input at bounding box center [242, 15] width 104 height 12
paste input "300483"
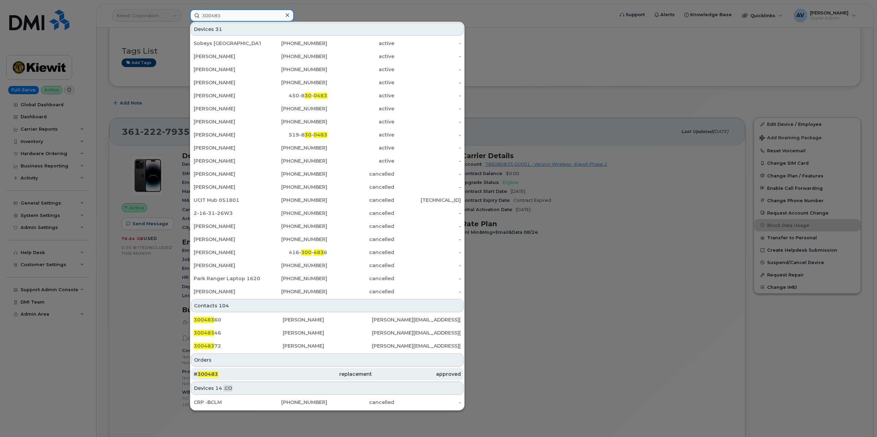
type input "300483"
click at [271, 372] on div "# 300483" at bounding box center [238, 373] width 89 height 7
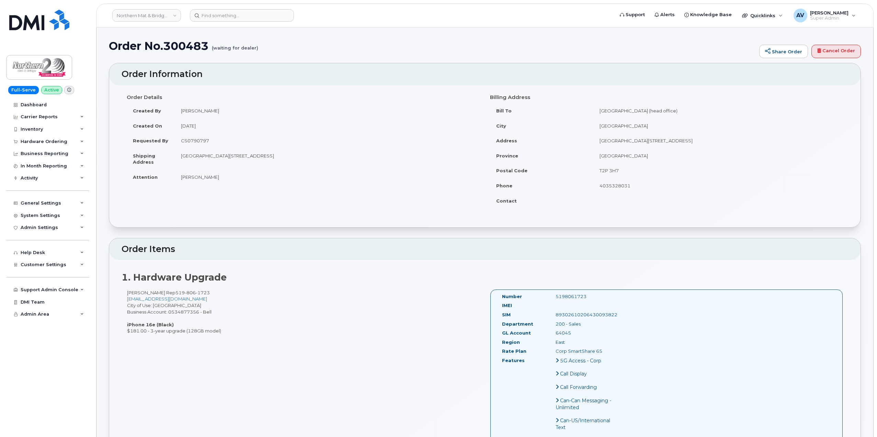
drag, startPoint x: 120, startPoint y: 74, endPoint x: 658, endPoint y: 291, distance: 580.4
copy div "Order Information Order Details Created By Sabrina Nguyen Created On September …"
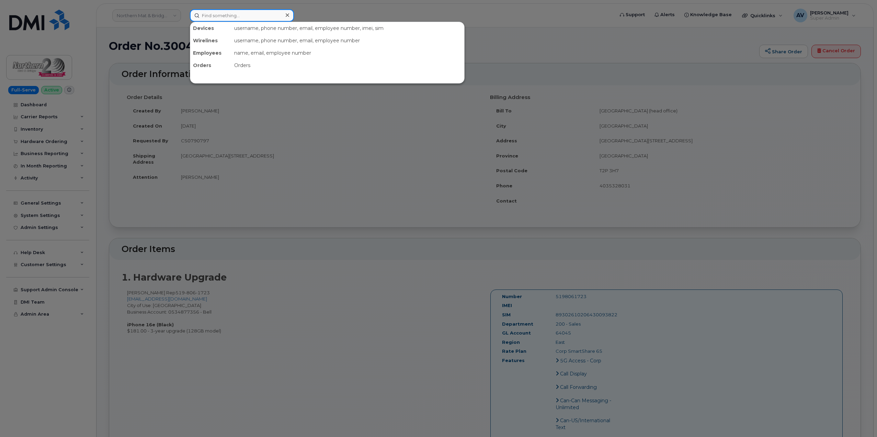
click at [244, 15] on input at bounding box center [242, 15] width 104 height 12
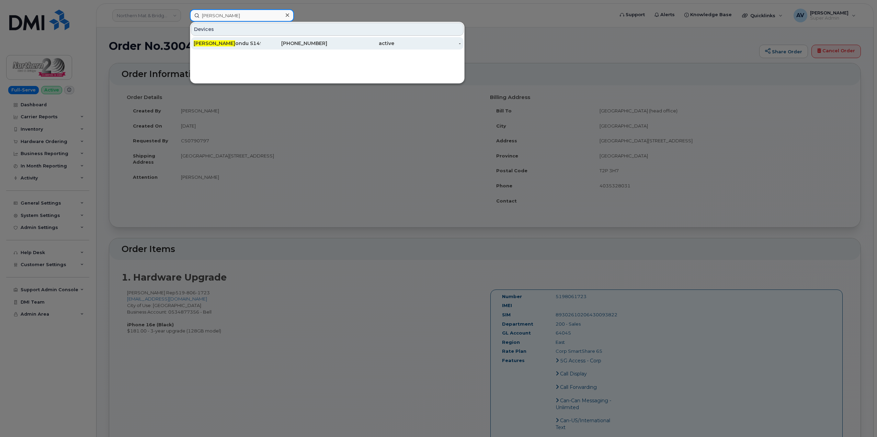
type input "jean philip b"
click at [258, 41] on div "Jean Philip B ondu S14931" at bounding box center [227, 43] width 67 height 7
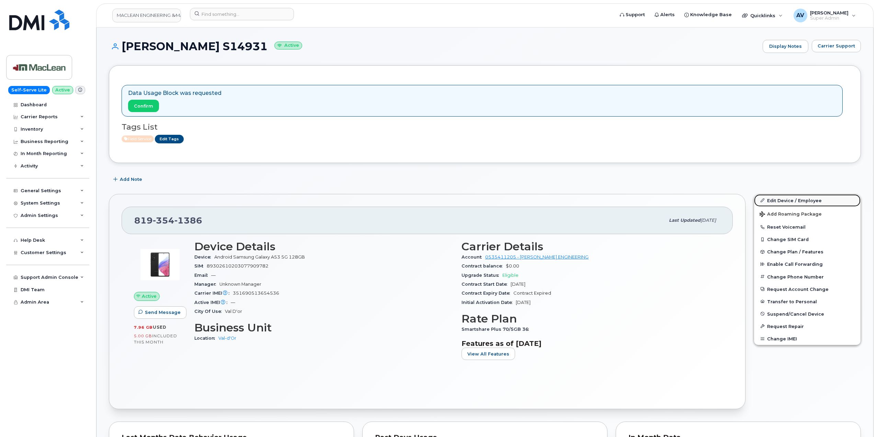
click at [786, 202] on link "Edit Device / Employee" at bounding box center [807, 200] width 106 height 12
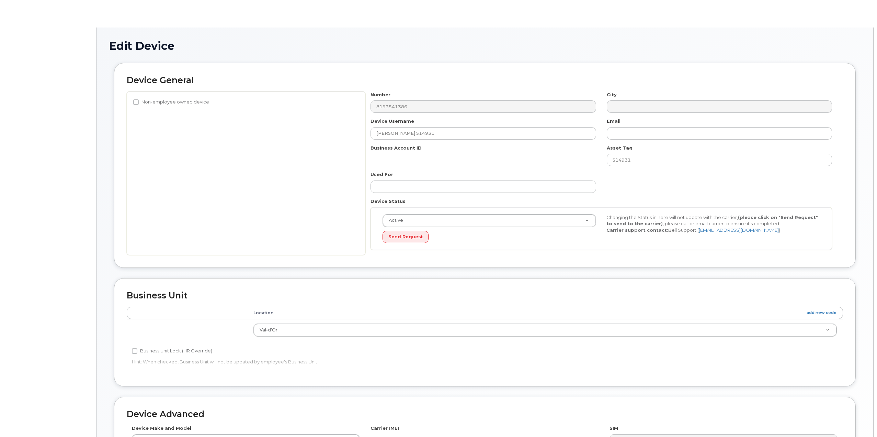
select select "1523540"
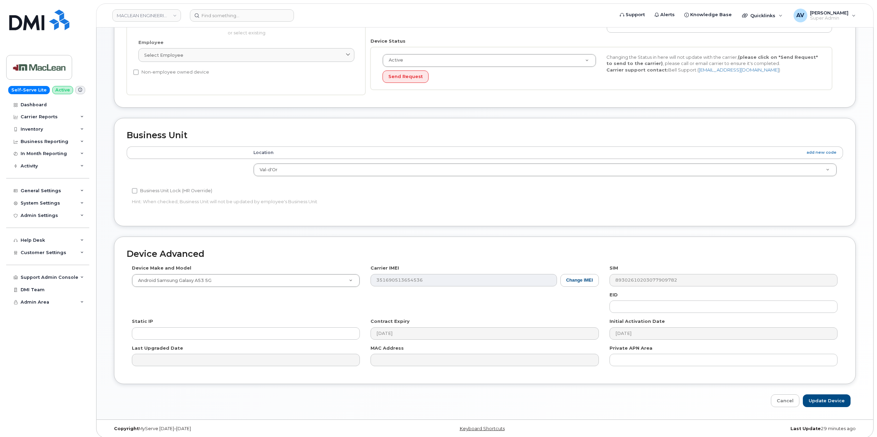
scroll to position [165, 0]
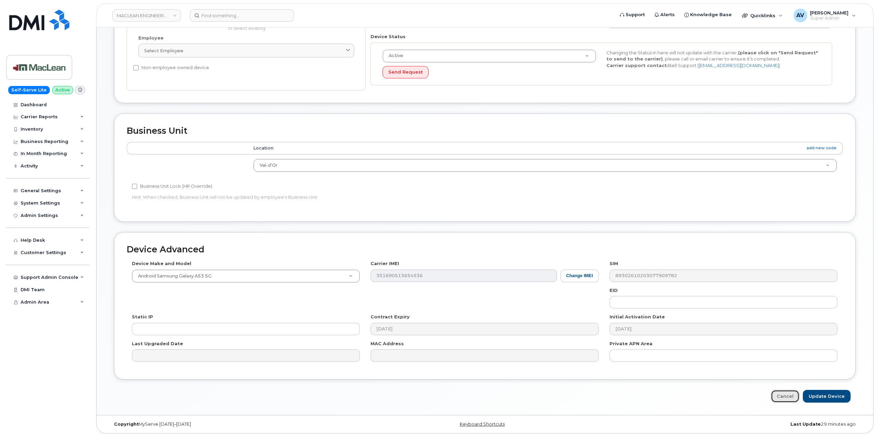
click at [793, 396] on link "Cancel" at bounding box center [785, 395] width 29 height 13
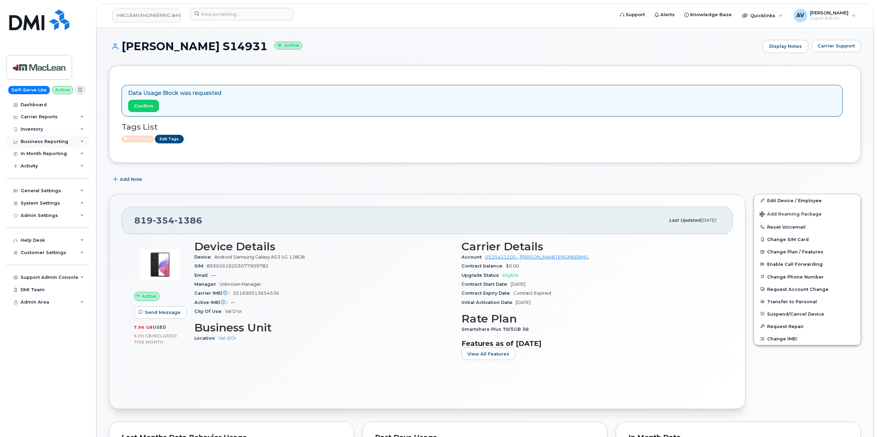
click at [39, 143] on div "Business Reporting" at bounding box center [45, 141] width 48 height 5
click at [48, 165] on div "In Month Reporting" at bounding box center [44, 166] width 46 height 5
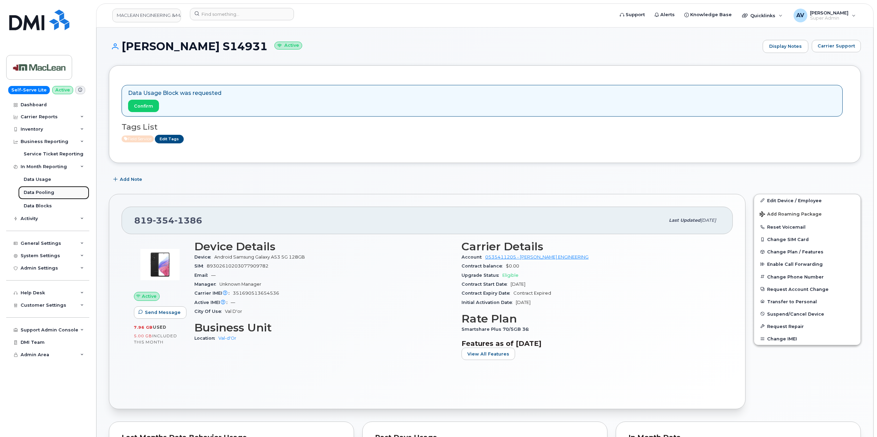
click at [49, 190] on div "Data Pooling" at bounding box center [39, 192] width 31 height 6
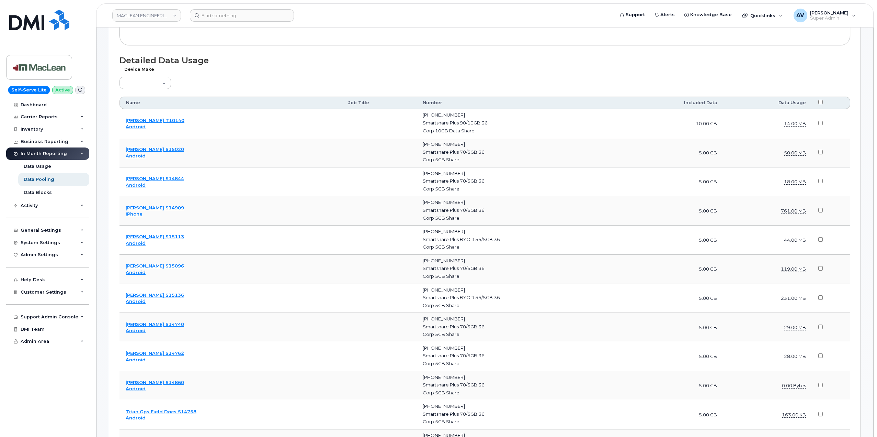
scroll to position [1382, 0]
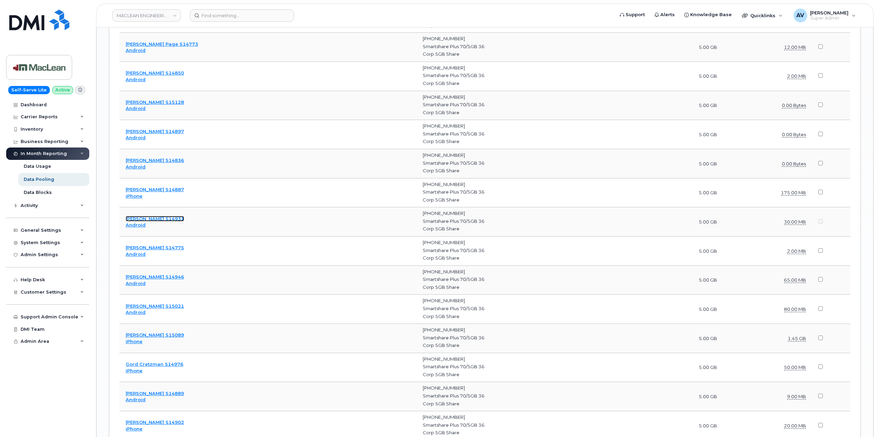
click at [155, 219] on link "[PERSON_NAME] S14931" at bounding box center [155, 218] width 58 height 5
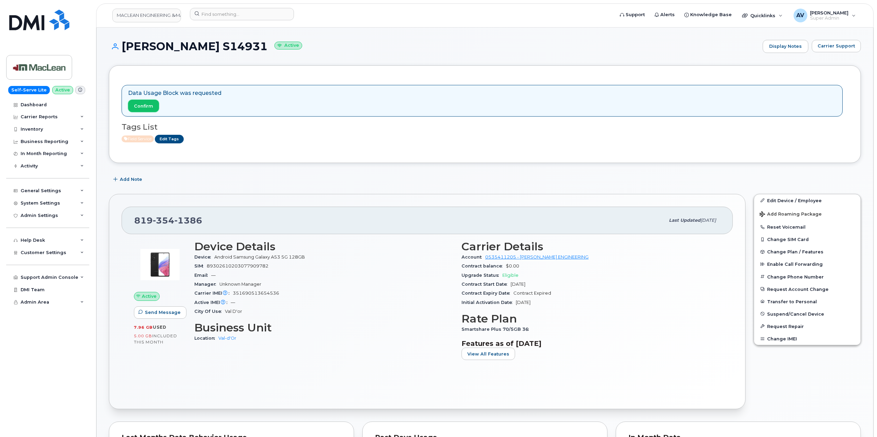
click at [147, 107] on span "Confirm" at bounding box center [143, 106] width 19 height 7
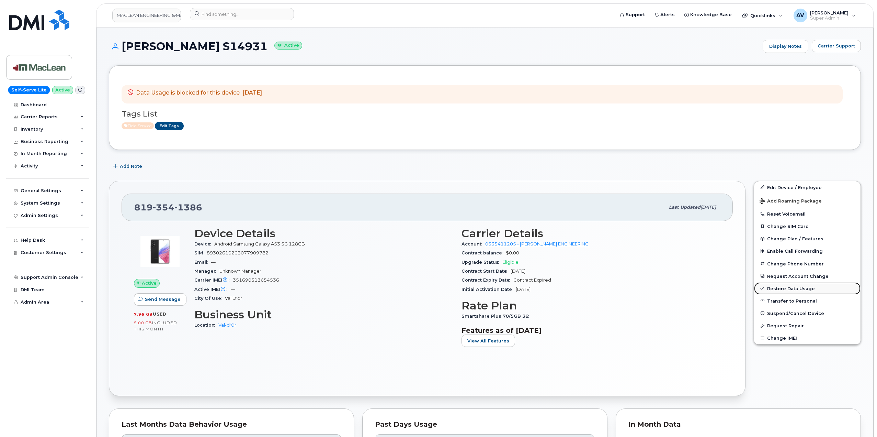
click at [782, 290] on link "Restore Data Usage" at bounding box center [807, 288] width 106 height 12
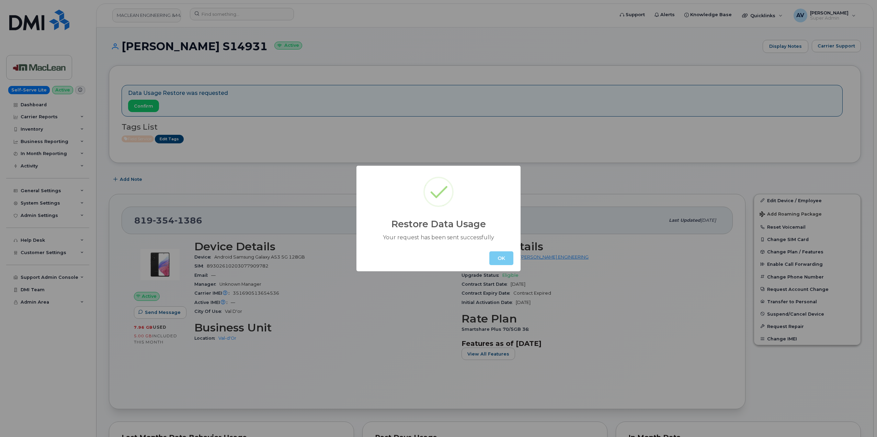
click at [506, 255] on button "OK" at bounding box center [501, 258] width 24 height 14
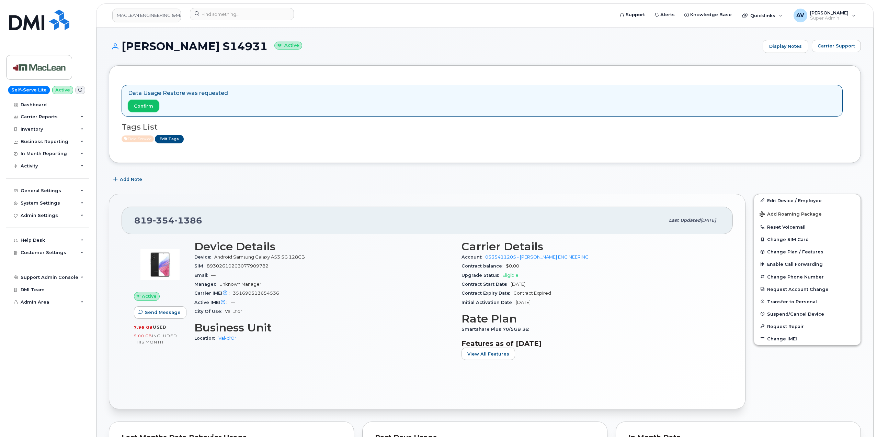
click at [155, 101] on button "Confirm" at bounding box center [143, 106] width 31 height 12
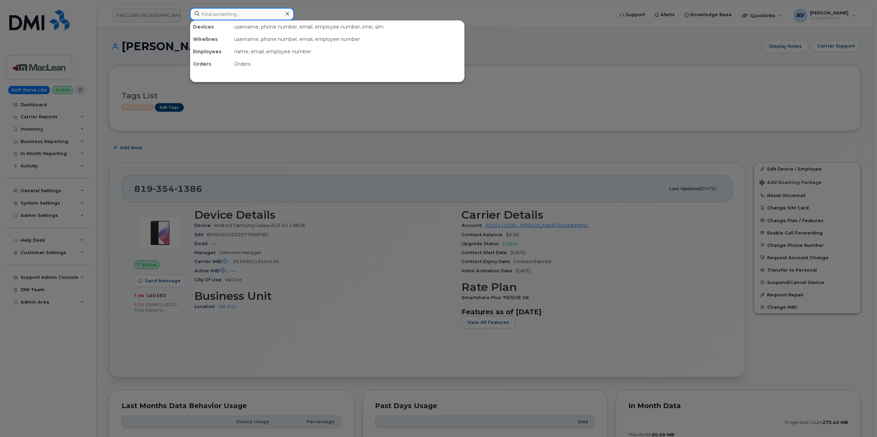
click at [245, 16] on input at bounding box center [242, 14] width 104 height 12
paste input "[PERSON_NAME]"
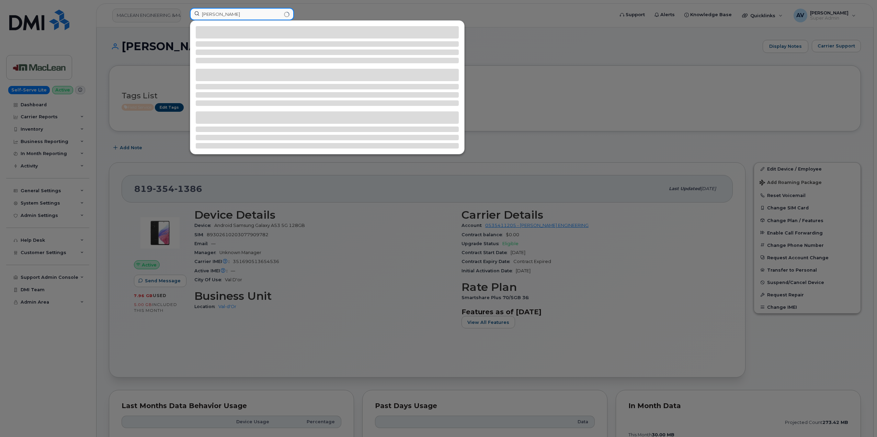
type input "[PERSON_NAME]"
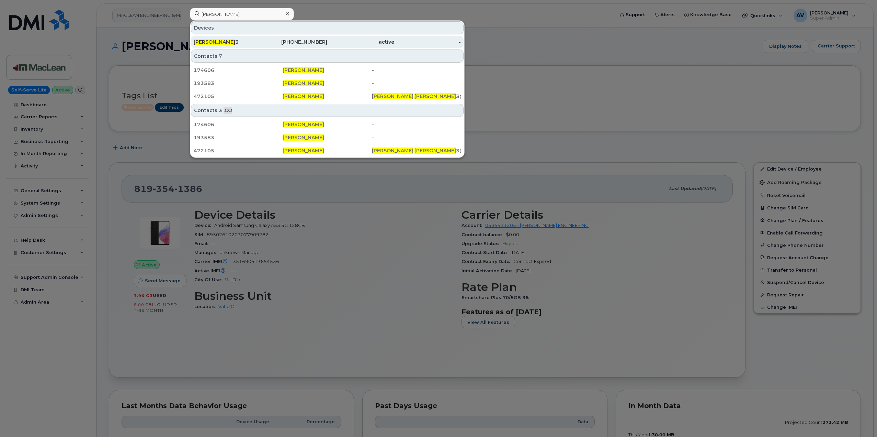
click at [278, 41] on div "913-251-2373" at bounding box center [294, 41] width 67 height 7
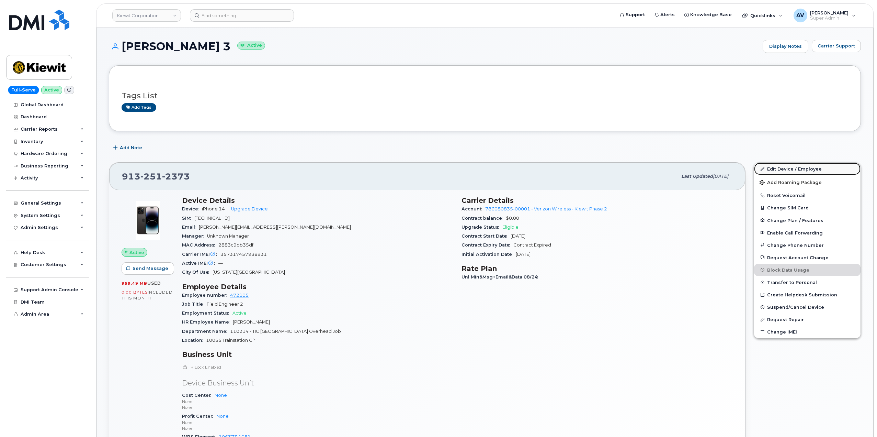
click at [776, 167] on link "Edit Device / Employee" at bounding box center [807, 168] width 106 height 12
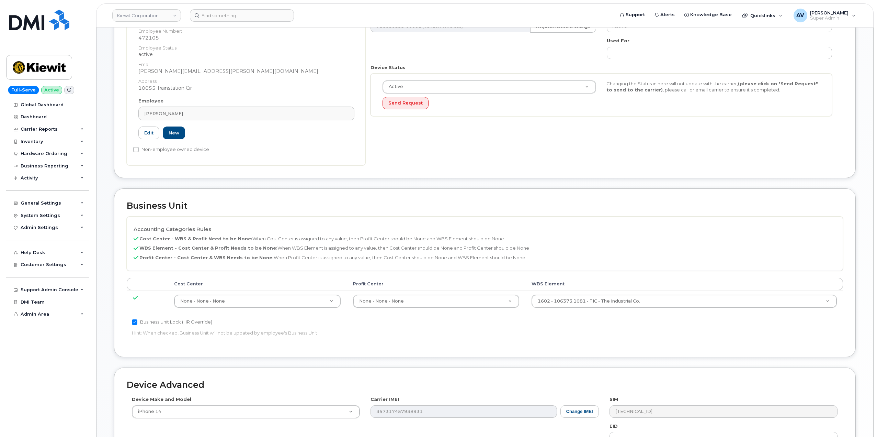
scroll to position [172, 0]
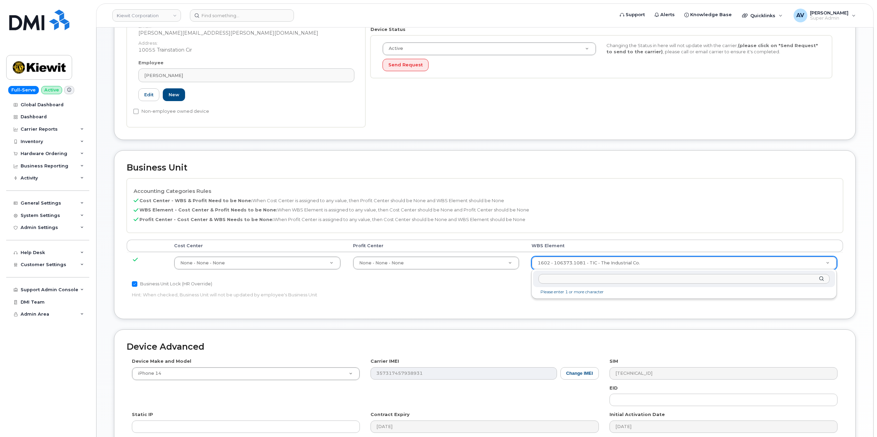
click at [619, 280] on input "text" at bounding box center [684, 279] width 291 height 10
type input "106373.1081"
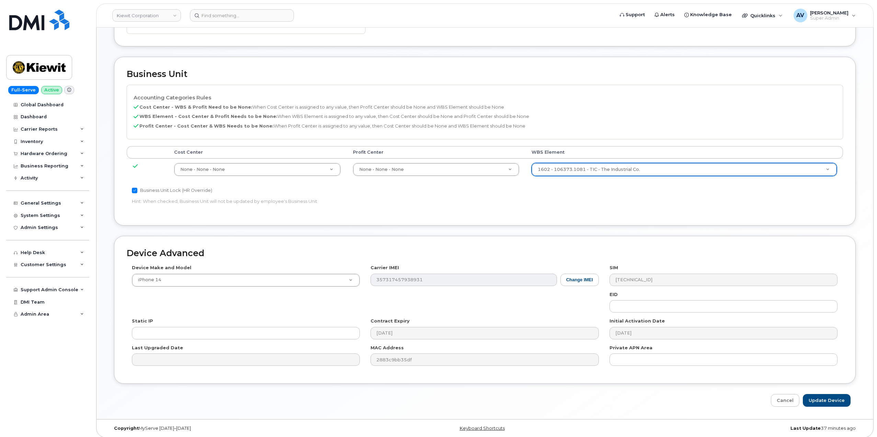
scroll to position [269, 0]
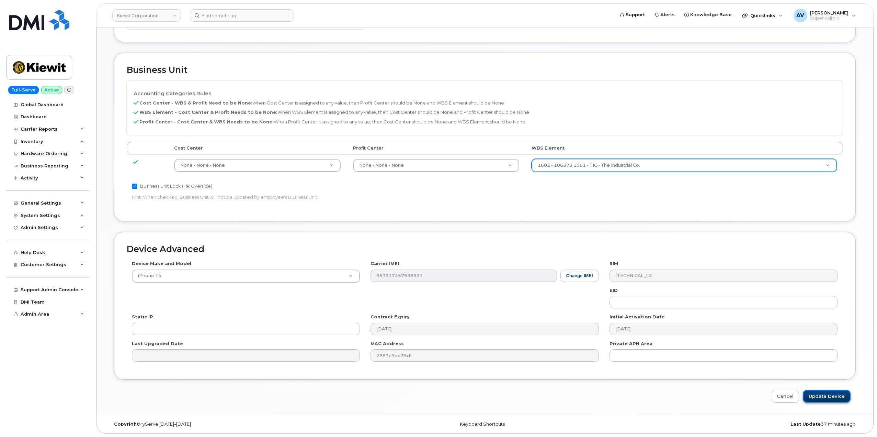
click at [822, 393] on input "Update Device" at bounding box center [827, 395] width 48 height 13
type input "Saving..."
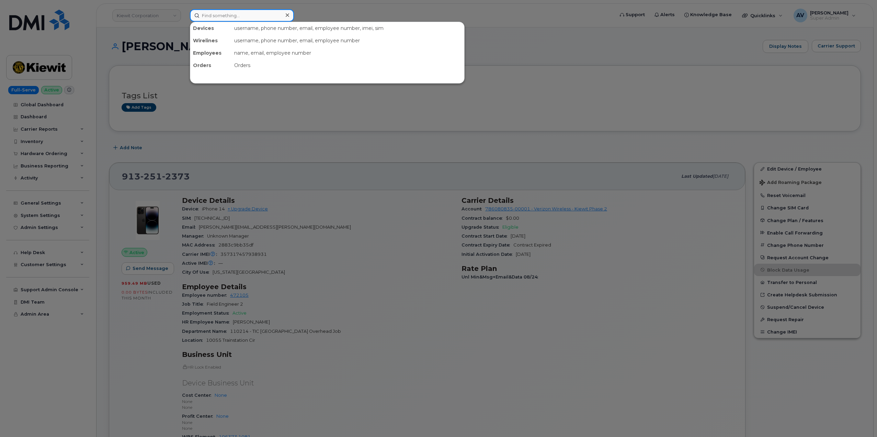
click at [238, 14] on input at bounding box center [242, 15] width 104 height 12
paste input "Maxwell Regan"
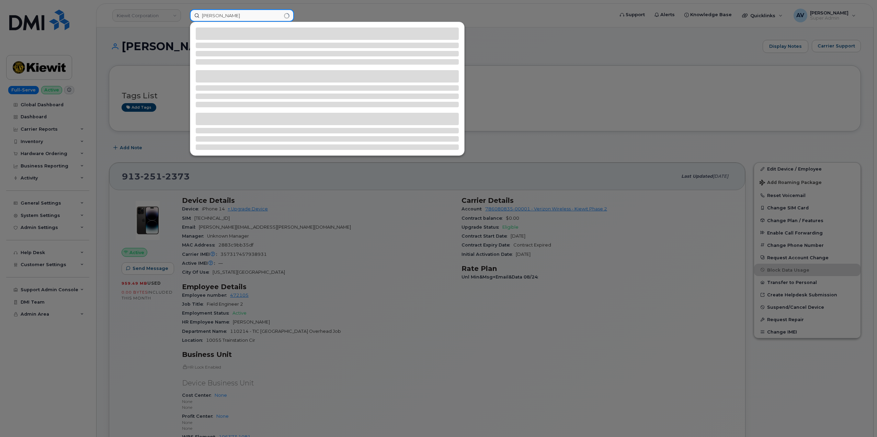
type input "Maxwell Regan"
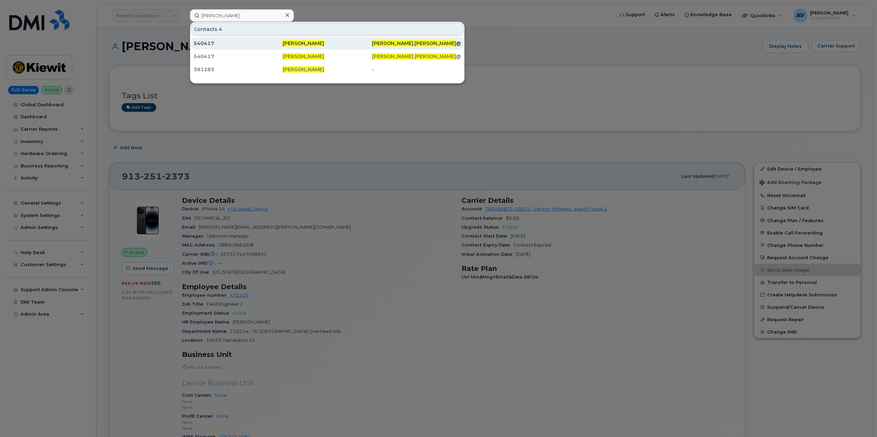
click at [248, 43] on div "540417" at bounding box center [238, 43] width 89 height 7
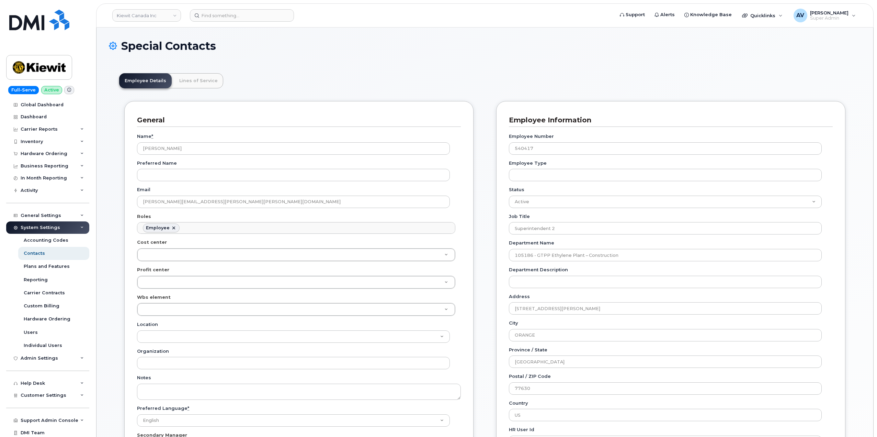
scroll to position [20, 0]
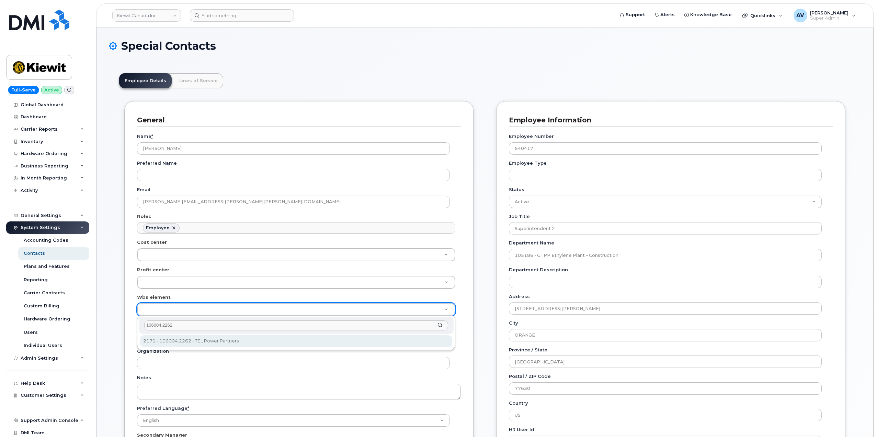
type input "106004.2262"
type input "29579956"
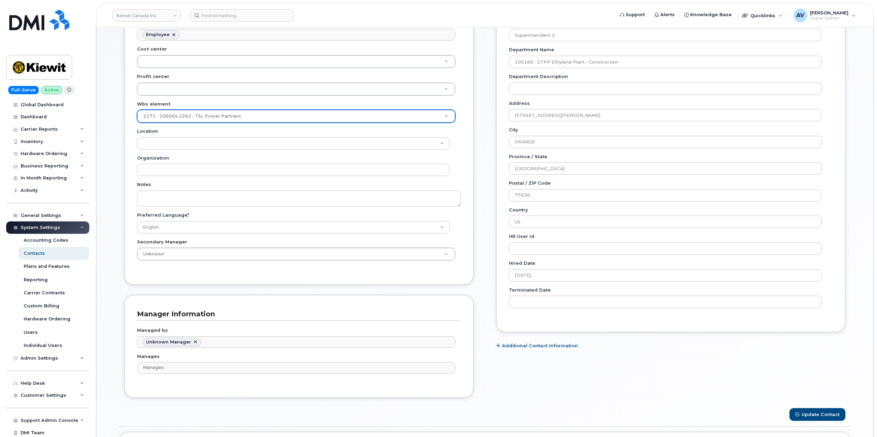
scroll to position [240, 0]
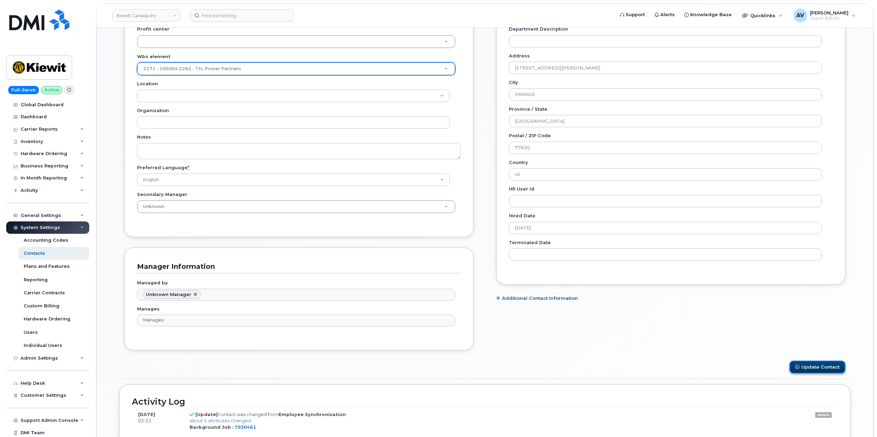
click at [806, 365] on button "Update Contact" at bounding box center [818, 366] width 56 height 13
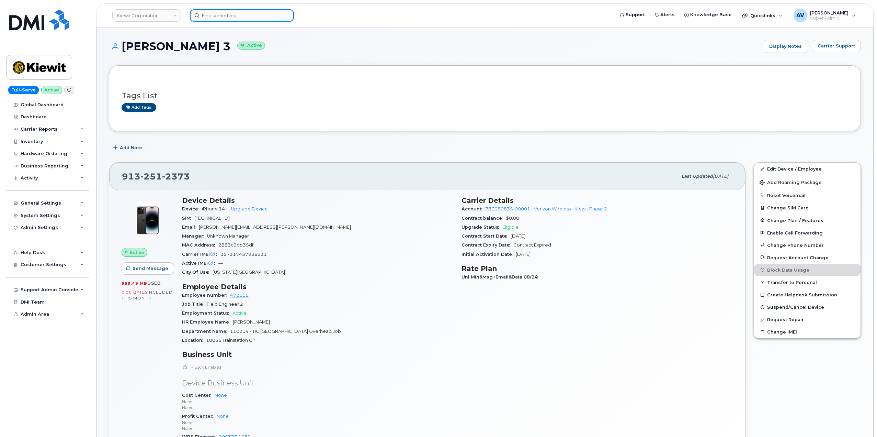
click at [284, 14] on div at bounding box center [242, 15] width 104 height 12
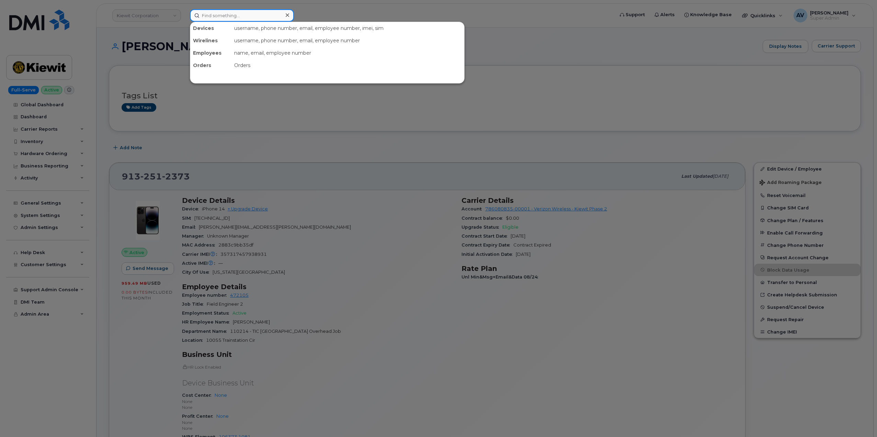
paste input "[PERSON_NAME]"
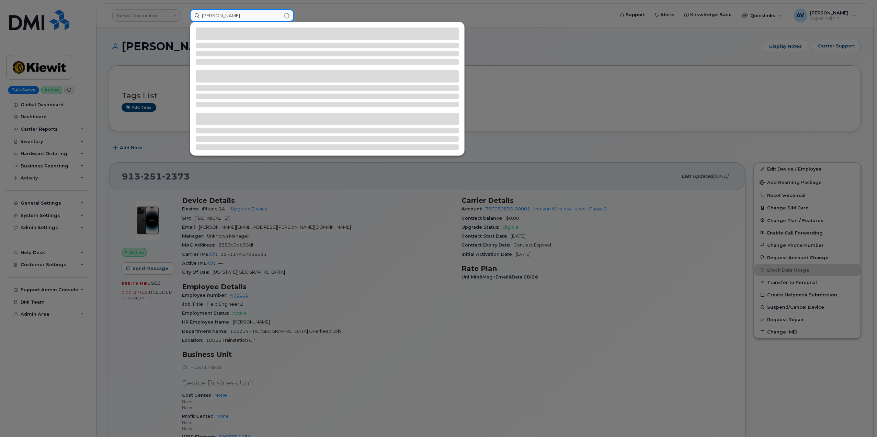
type input "[PERSON_NAME]"
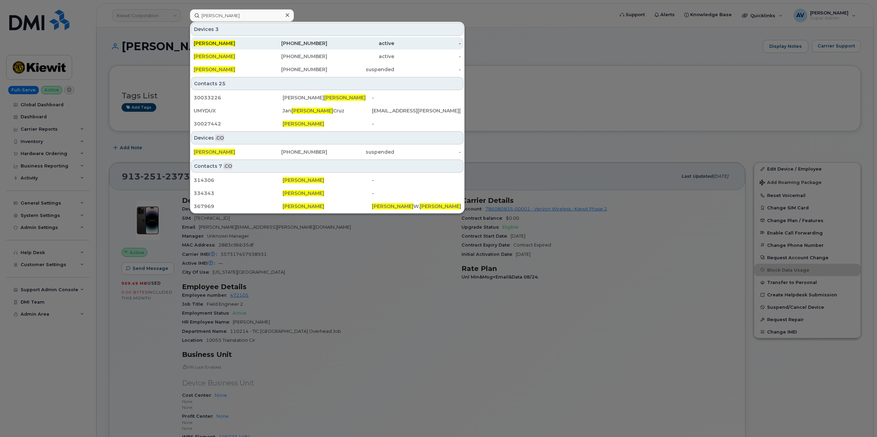
click at [259, 44] on div "[PERSON_NAME]" at bounding box center [227, 43] width 67 height 7
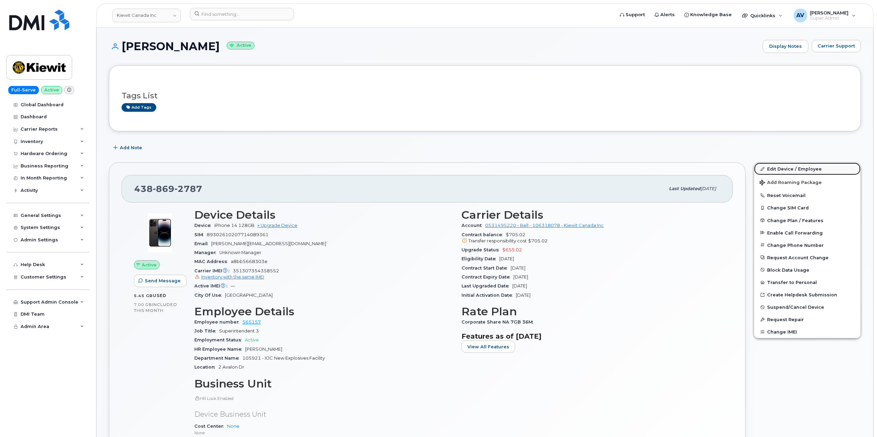
click at [772, 168] on link "Edit Device / Employee" at bounding box center [807, 168] width 106 height 12
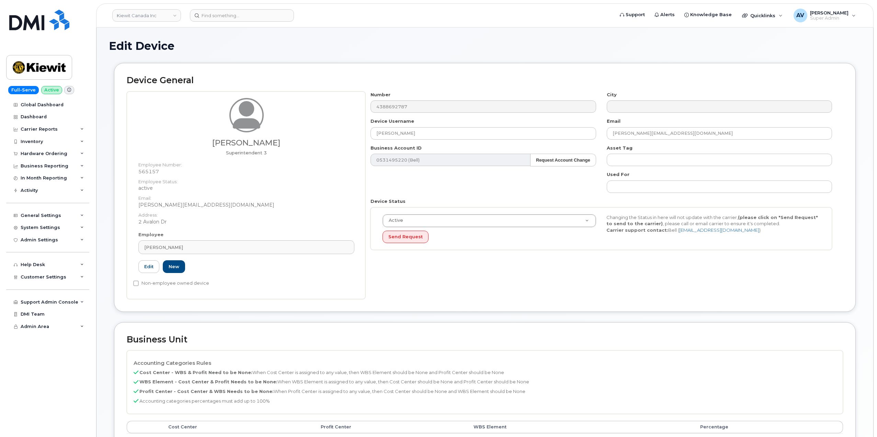
select select "14059"
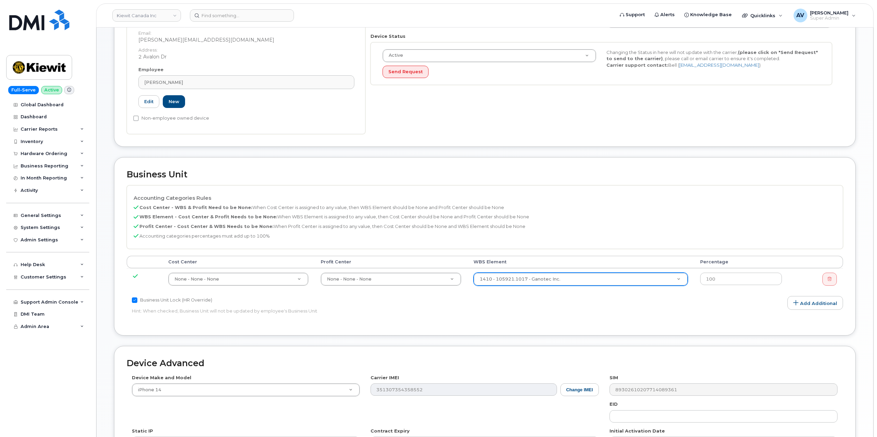
scroll to position [172, 0]
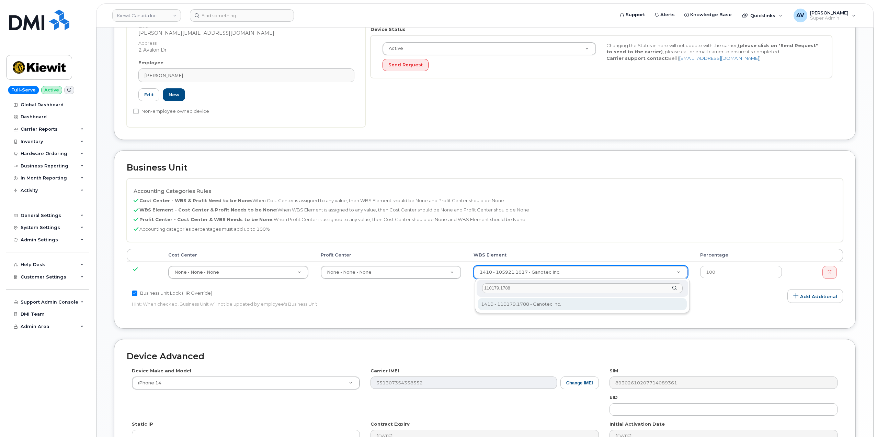
type input "110179.1788"
type input "33454883"
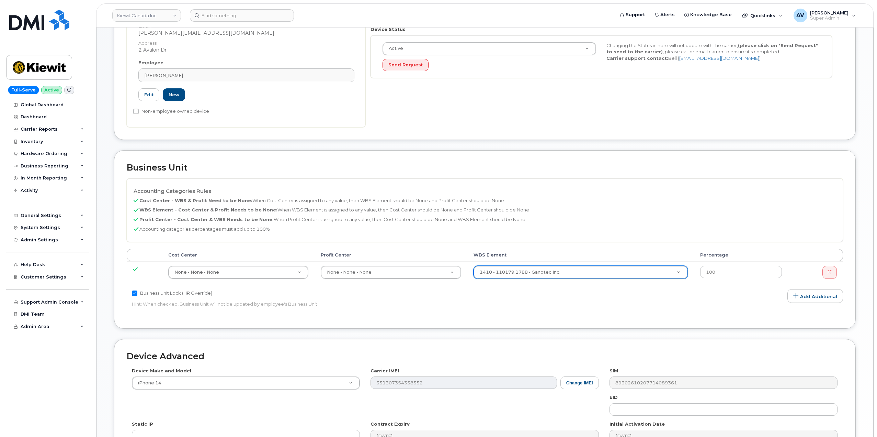
scroll to position [279, 0]
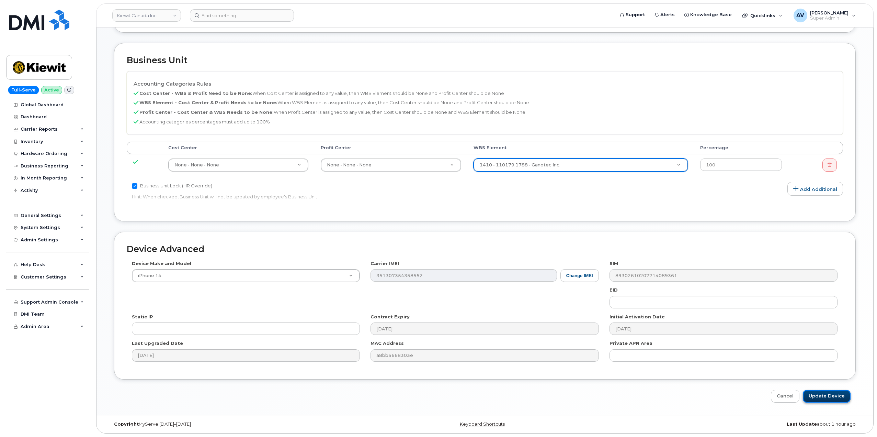
drag, startPoint x: 830, startPoint y: 398, endPoint x: 824, endPoint y: 392, distance: 8.5
click at [830, 397] on input "Update Device" at bounding box center [827, 395] width 48 height 13
type input "Saving..."
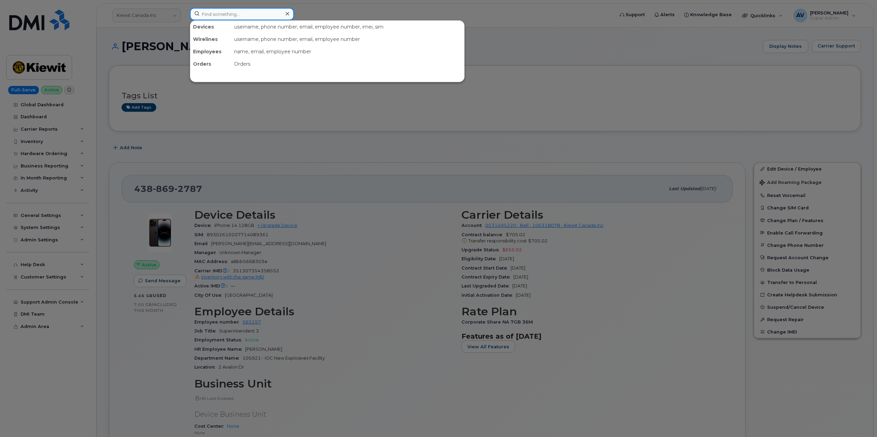
click at [259, 14] on input at bounding box center [242, 14] width 104 height 12
paste input "300187"
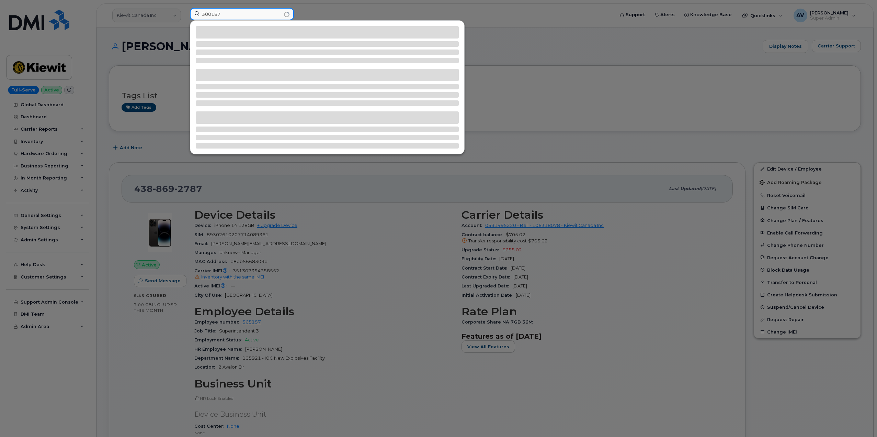
type input "300187"
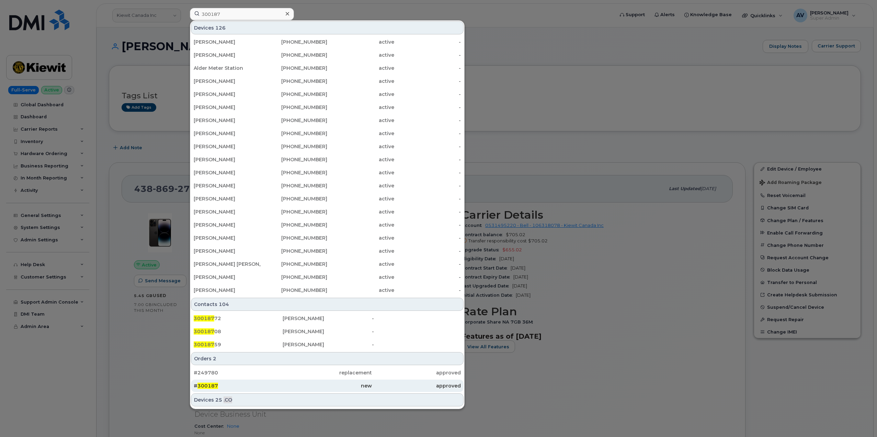
click at [261, 385] on div "# 300187" at bounding box center [238, 385] width 89 height 7
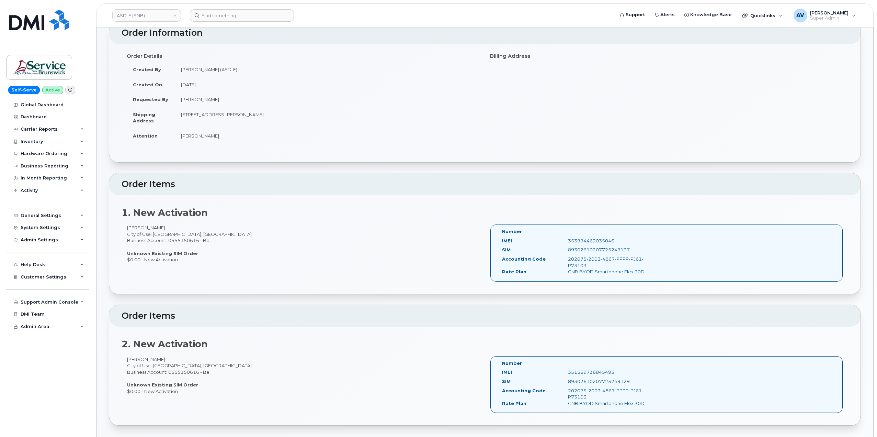
scroll to position [103, 0]
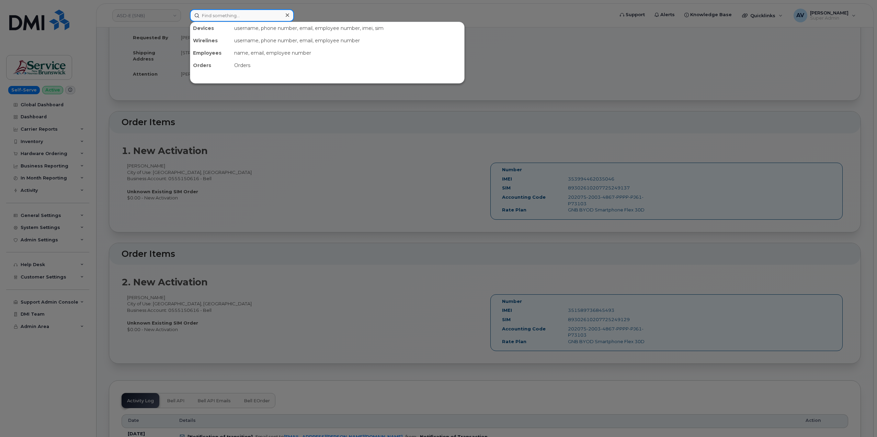
click at [254, 14] on input at bounding box center [242, 15] width 104 height 12
paste input "506-609- 0875"
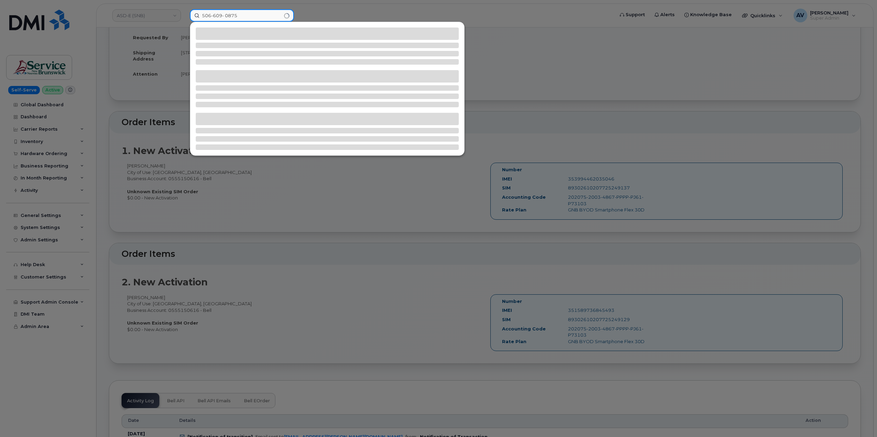
type input "506-609- 0875"
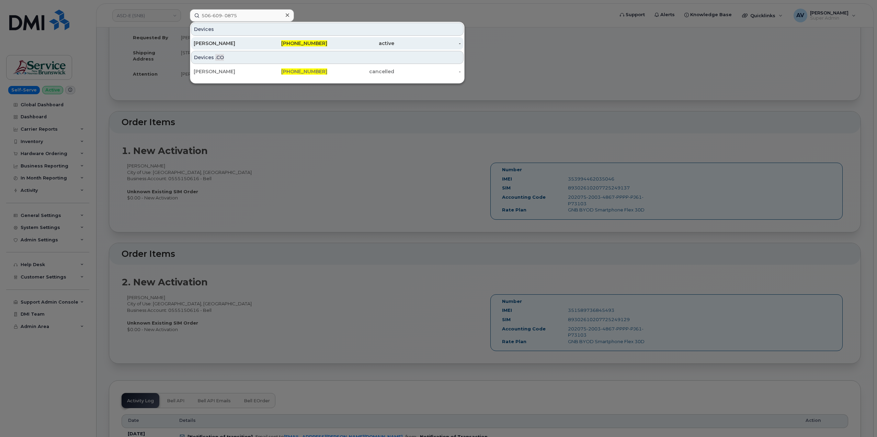
click at [250, 43] on div "Frederic Duclos" at bounding box center [227, 43] width 67 height 7
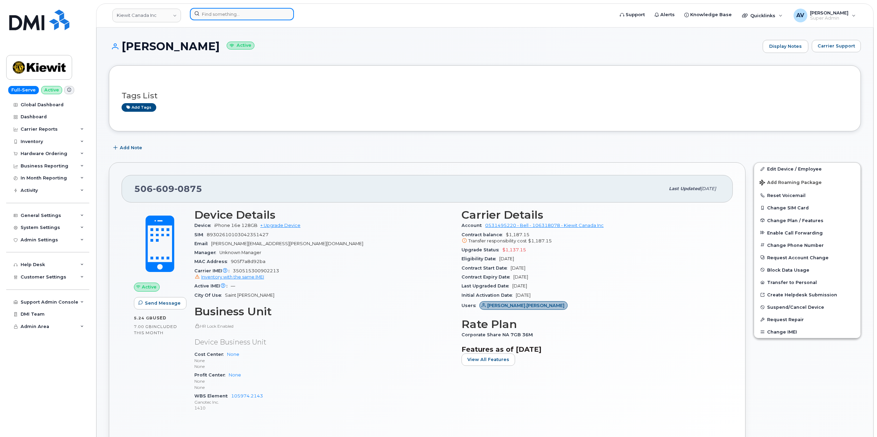
click at [261, 14] on input at bounding box center [242, 14] width 104 height 12
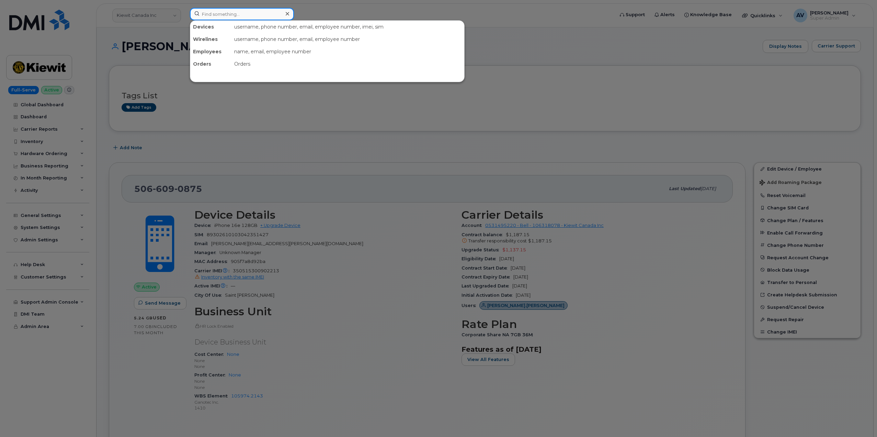
paste input "4035893858"
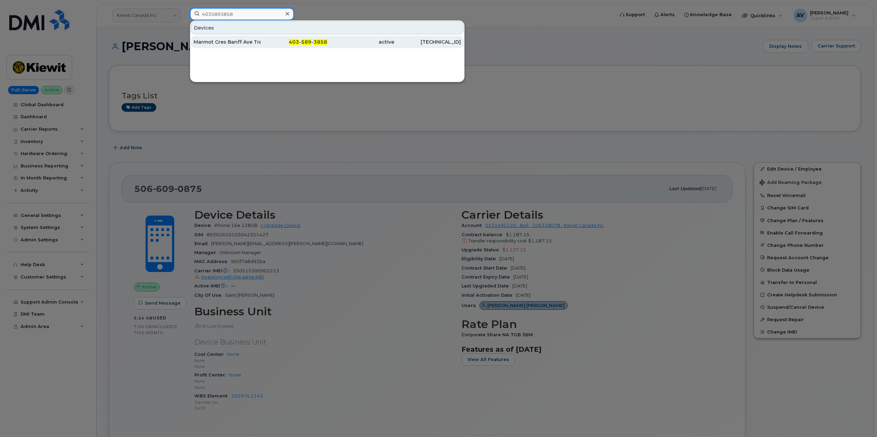
type input "4035893858"
click at [251, 42] on div "Marmot Cres Banff Ave Traffax Device" at bounding box center [227, 41] width 67 height 7
